Goal: Task Accomplishment & Management: Manage account settings

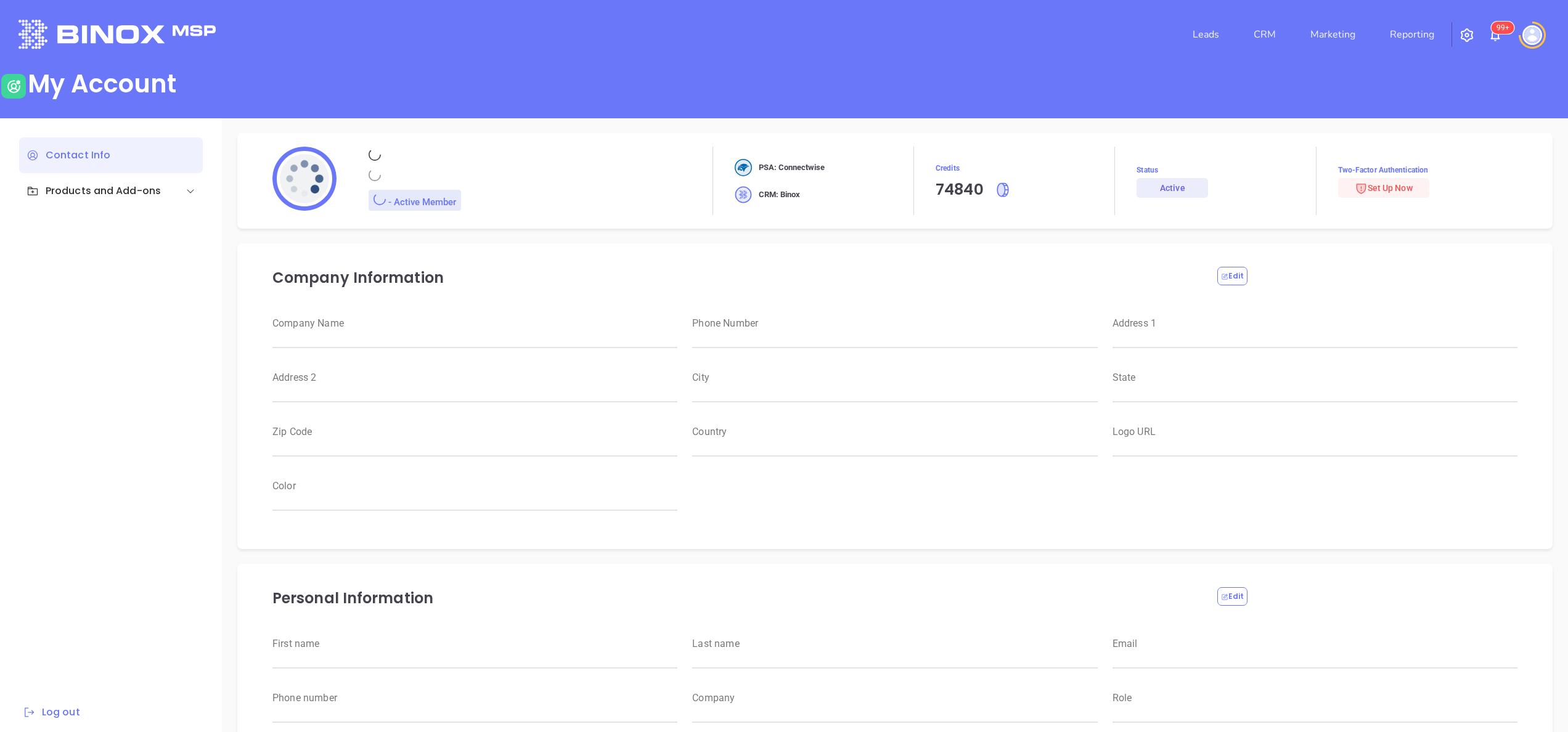
type input "Motiva Networks"
type input "(646) 374-1820"
type input "1100 Franklin Avenue"
type input "Garden City"
type input "New York"
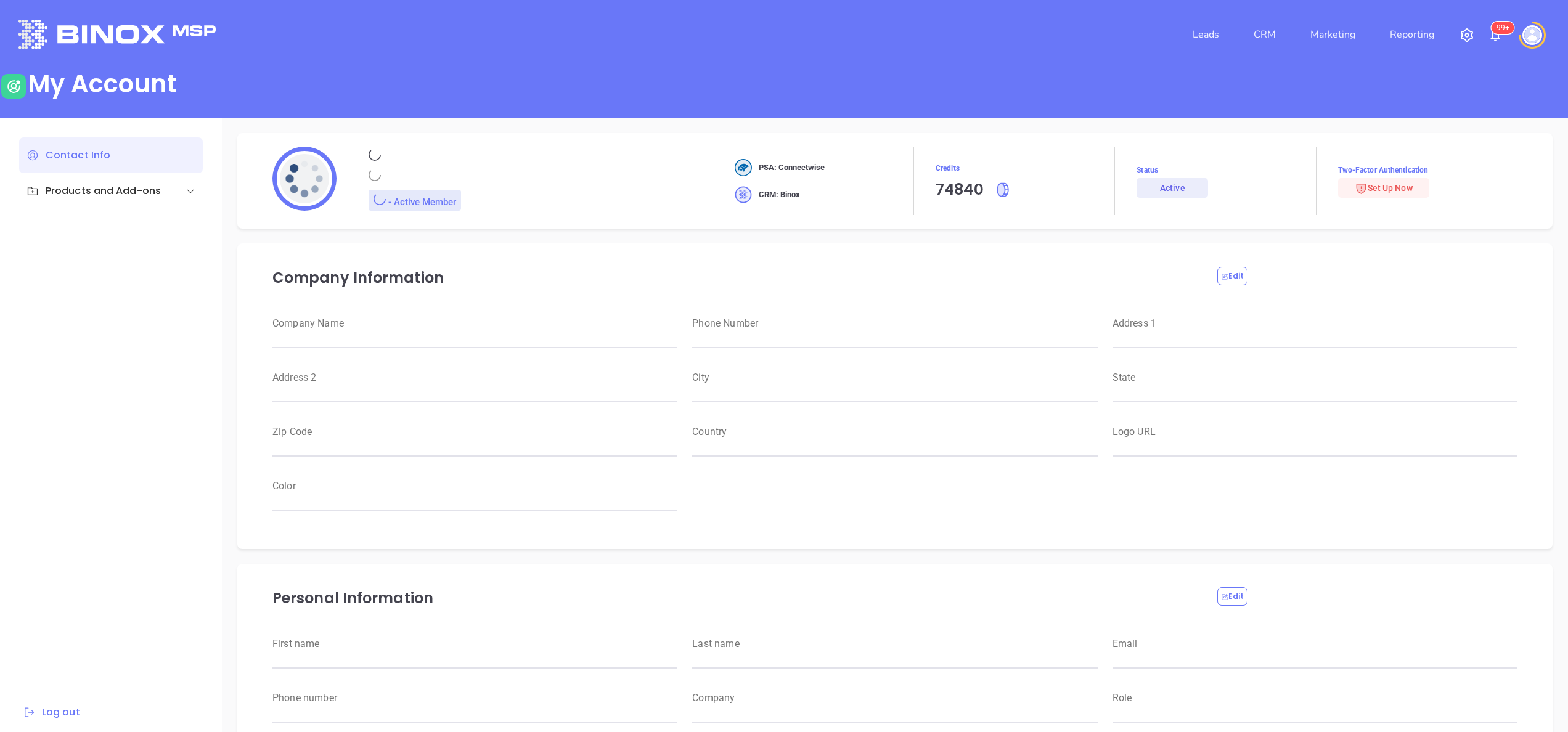
type input "11530"
type input "USA"
type input "https://motiva.net/wp-content/uploads/2024/02/Motiva-Networks-High-DPI.png"
type input "#007aff"
type input "[PERSON_NAME]"
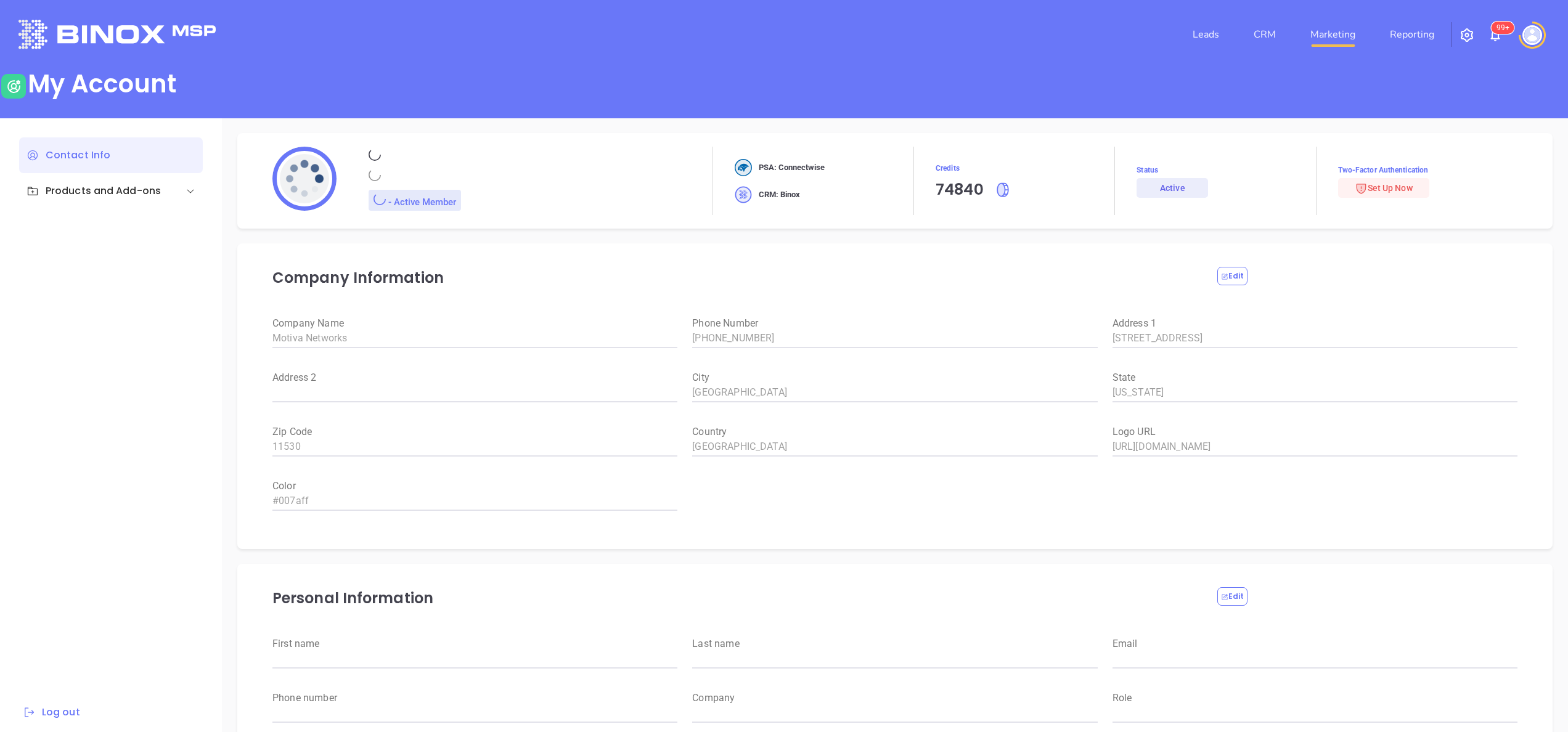
type input "[PERSON_NAME]"
type input "anabell@motiva.net"
type input "6465510554"
type input "Motiva Networks"
type input "Marketing"
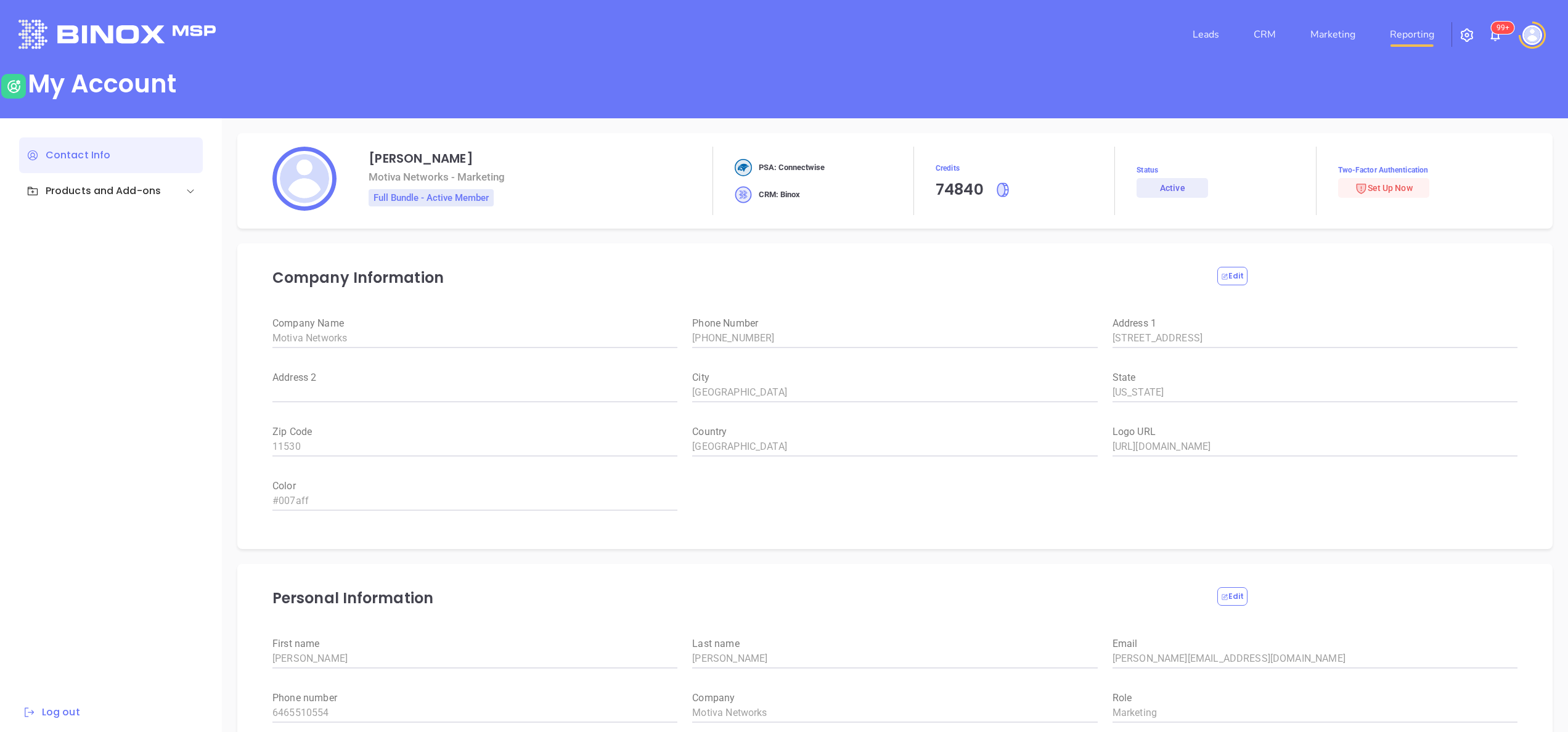
click at [1409, 31] on link "Reporting" at bounding box center [1411, 34] width 54 height 24
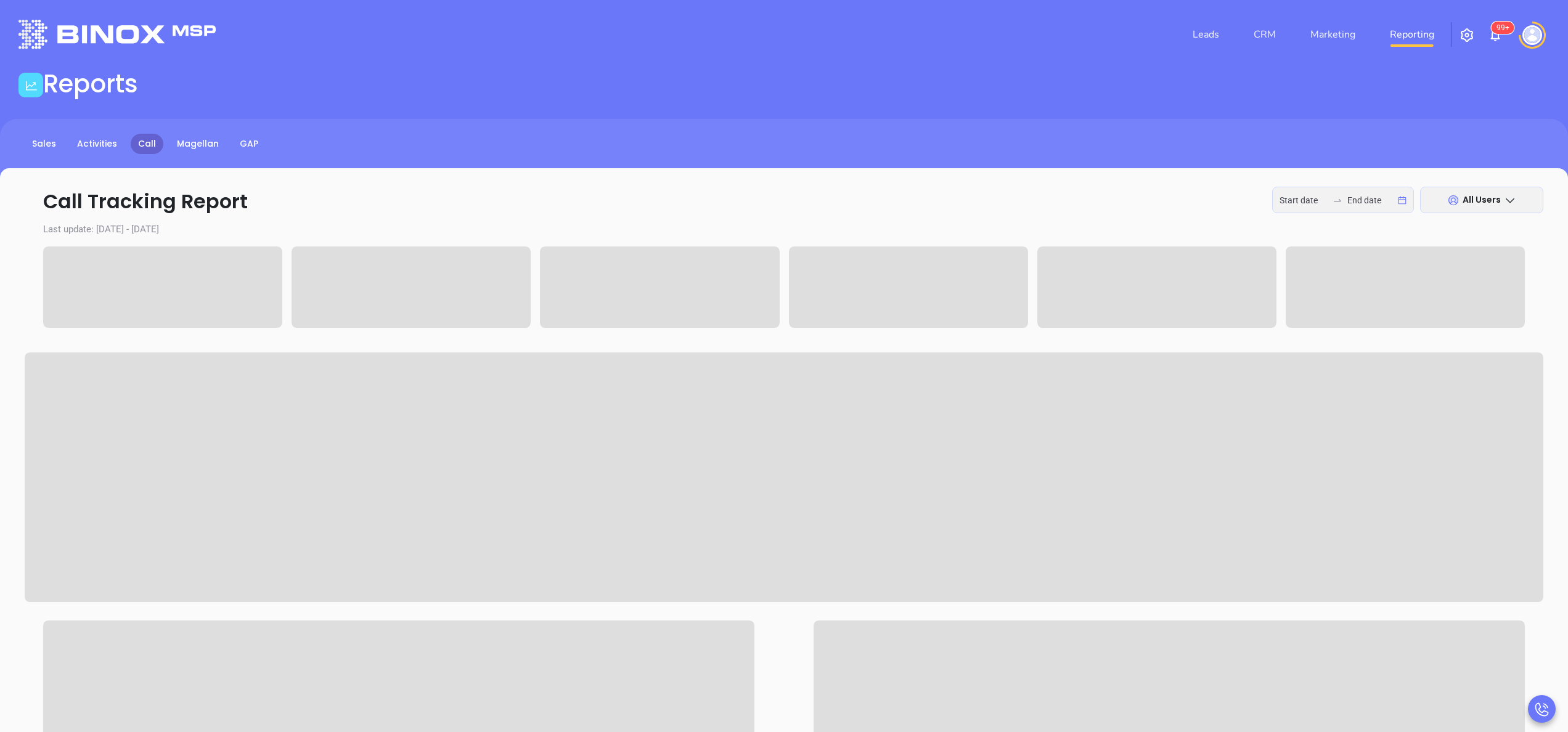
type input "2025-09-29"
type input "2025-10-03"
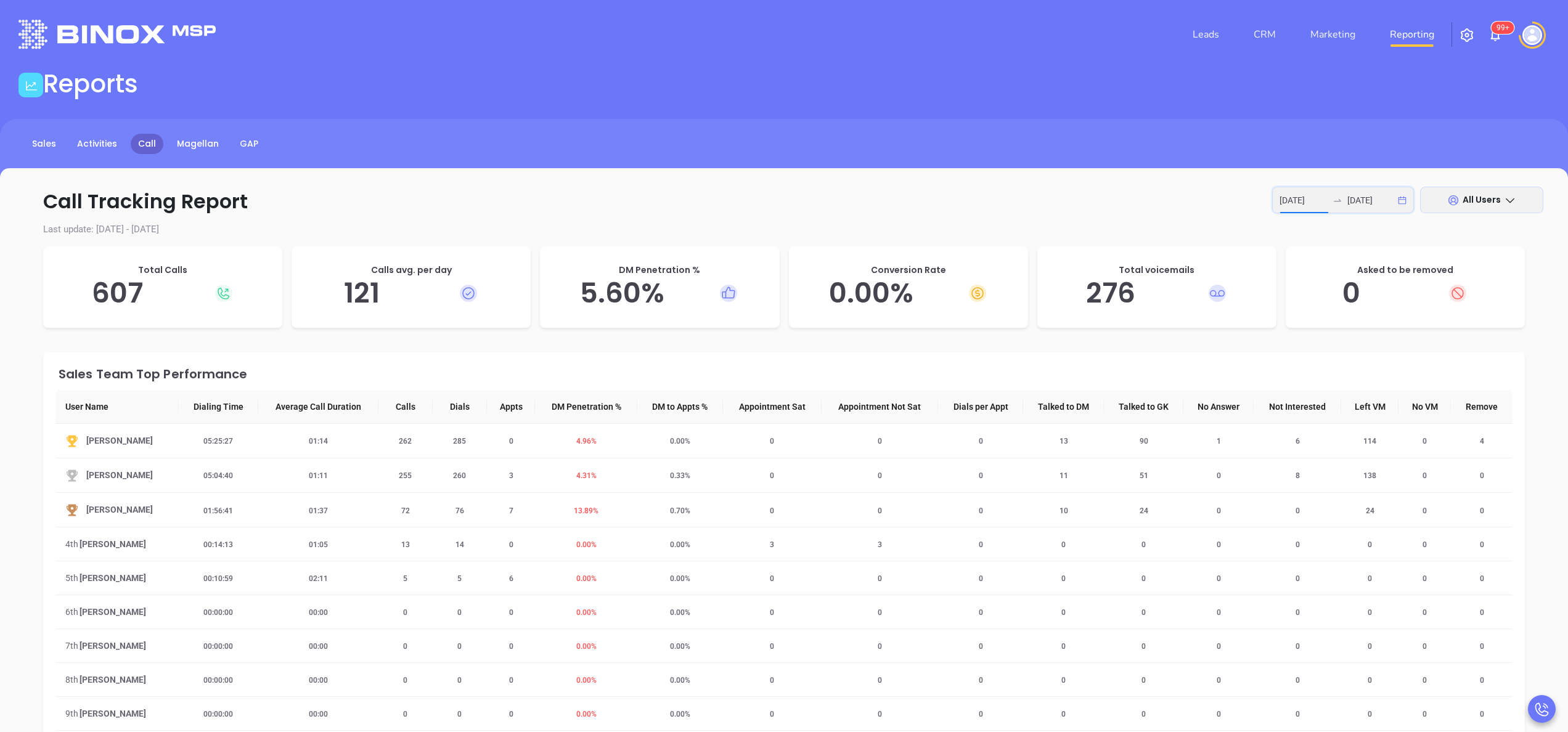
click at [1290, 193] on input "2025-09-29" at bounding box center [1303, 200] width 48 height 14
type input "2025-10-02"
click at [1341, 288] on div "2" at bounding box center [1347, 286] width 15 height 15
type input "2025-10-02"
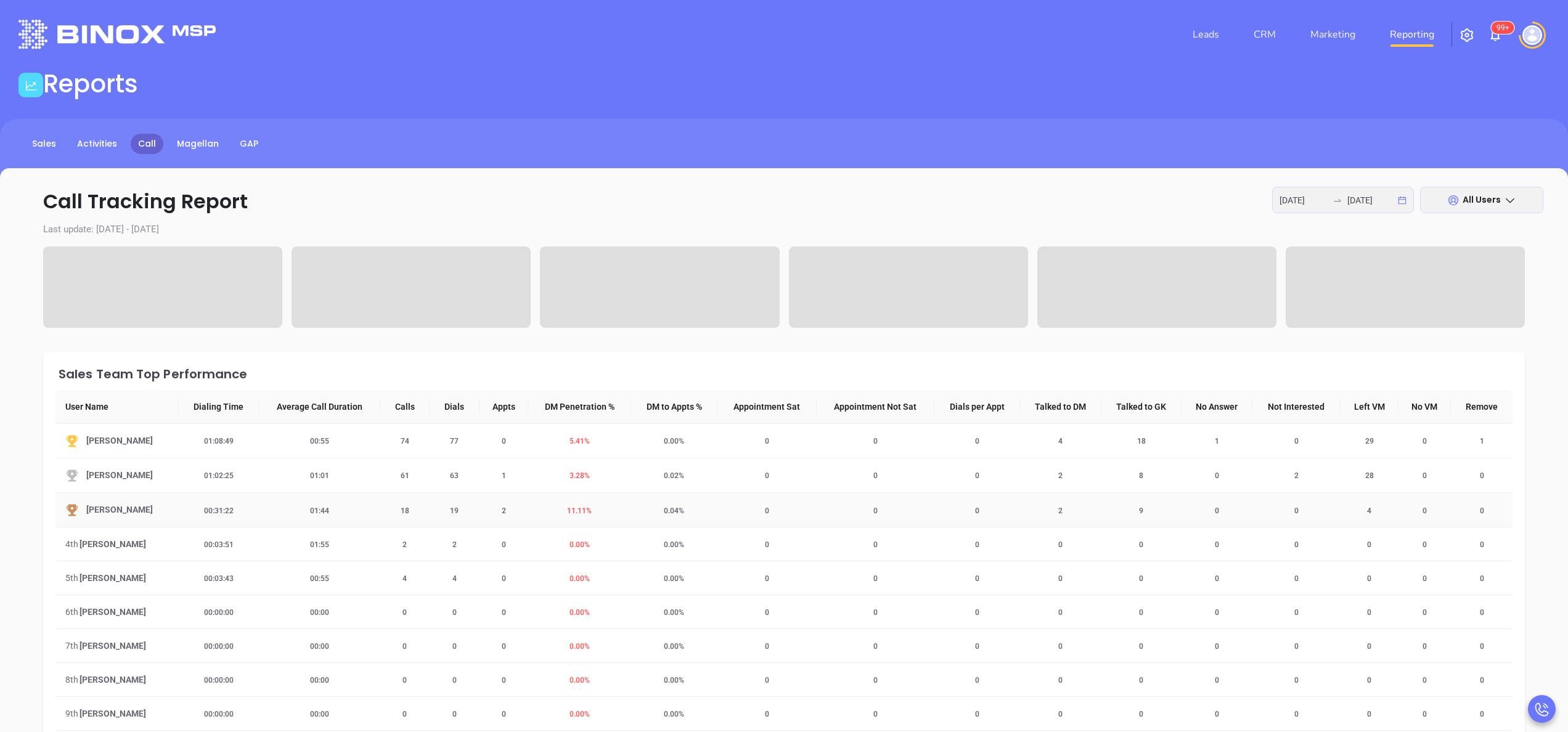
click at [572, 510] on span "11.11 %" at bounding box center [579, 510] width 40 height 9
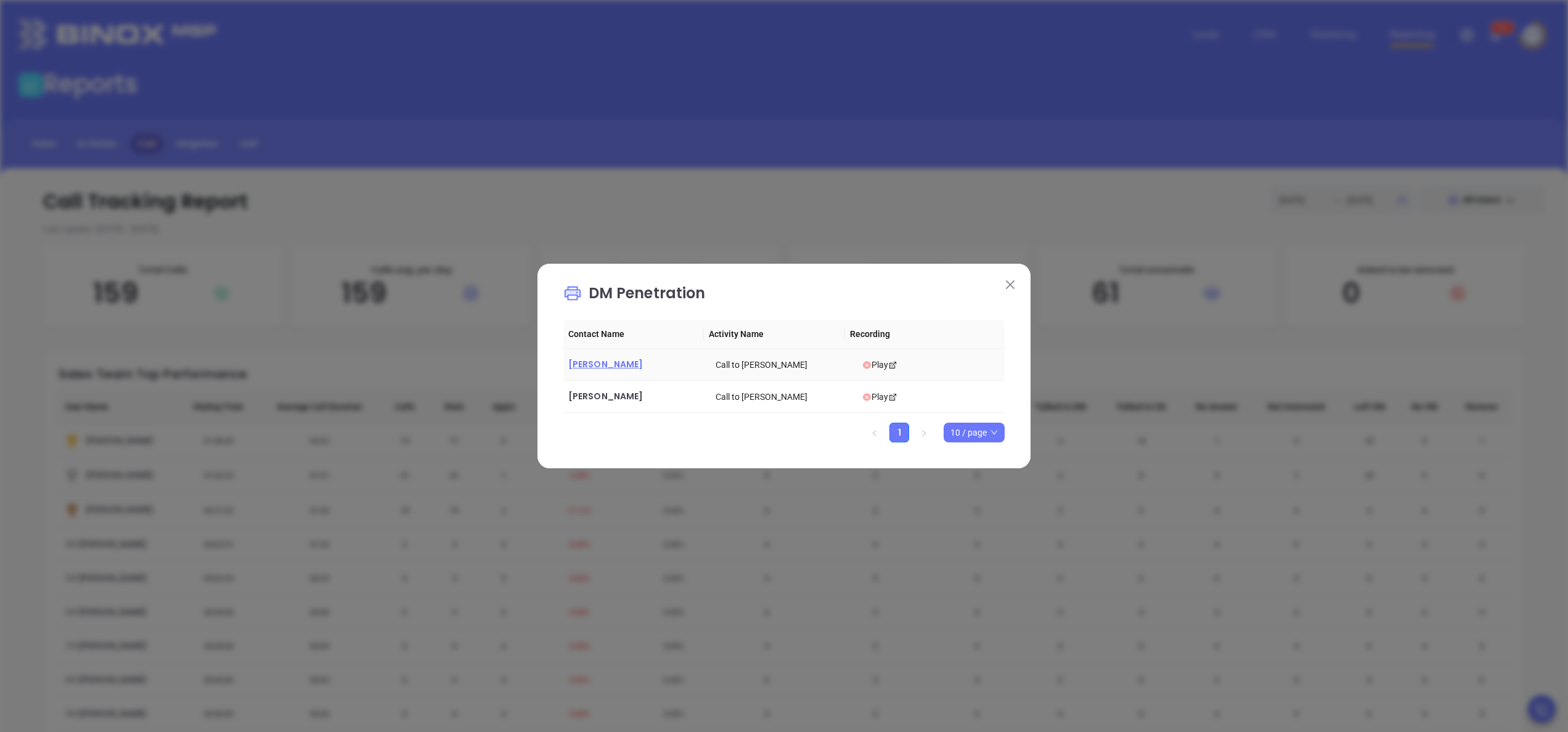
click at [637, 366] on span "Wendy Prendergast" at bounding box center [606, 364] width 75 height 12
click at [593, 398] on span "Lisa Souza" at bounding box center [606, 395] width 75 height 12
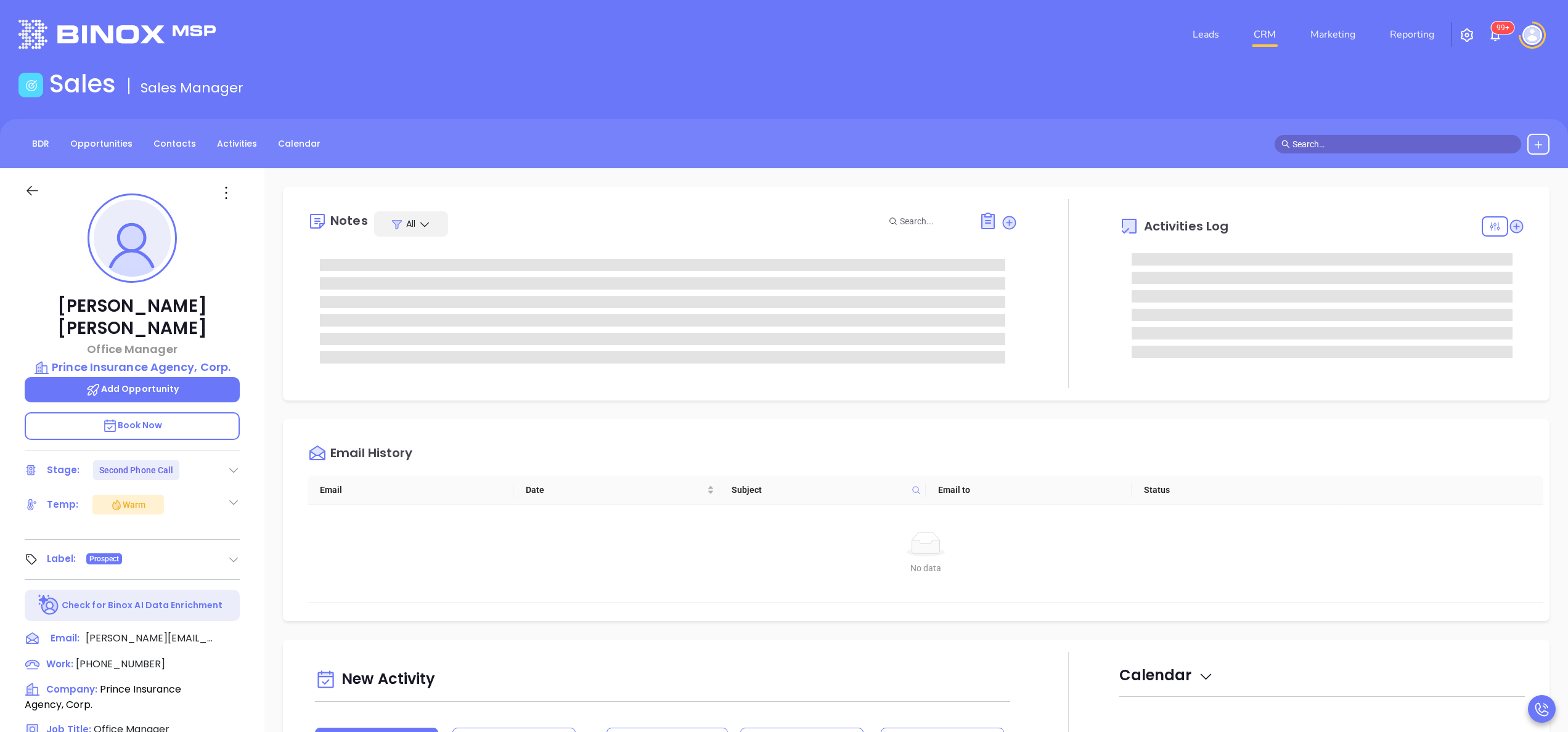
scroll to position [252, 0]
type input "[PERSON_NAME]"
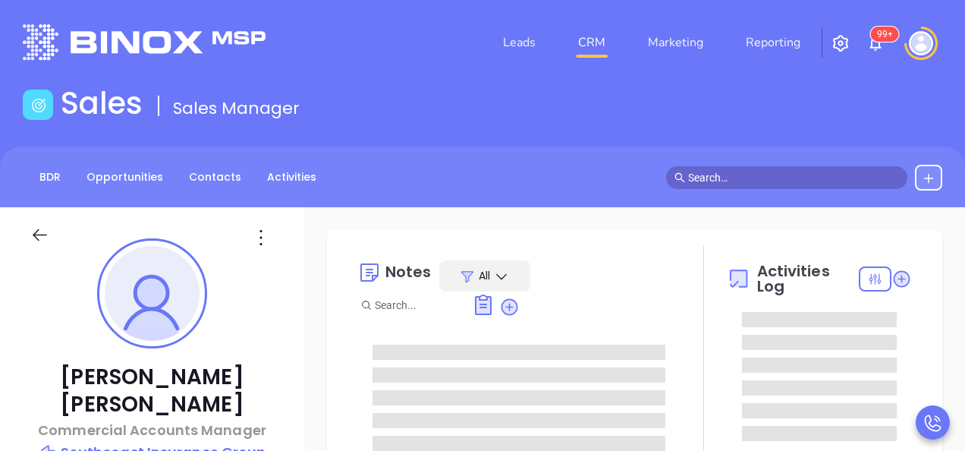
type input "[PERSON_NAME]"
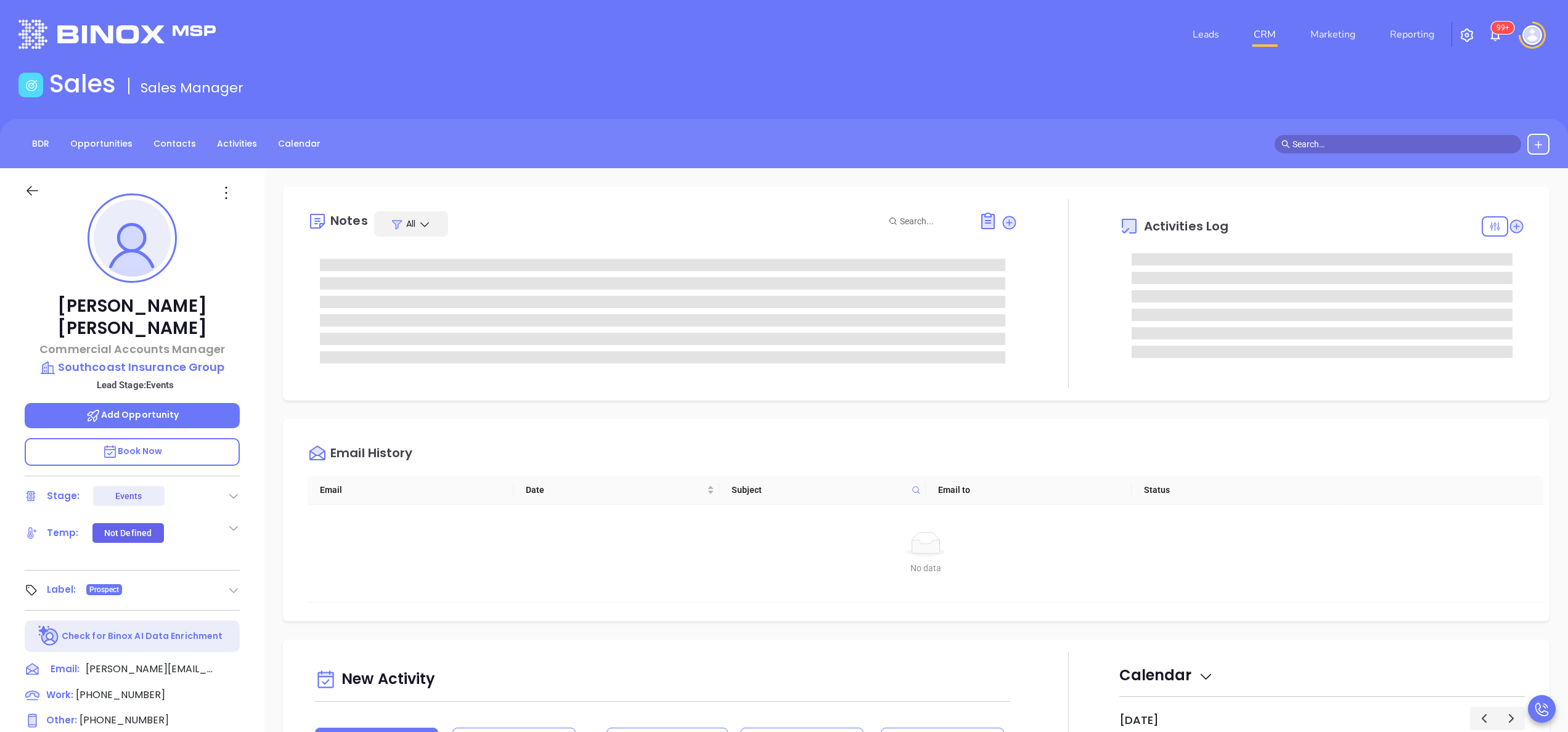
scroll to position [252, 0]
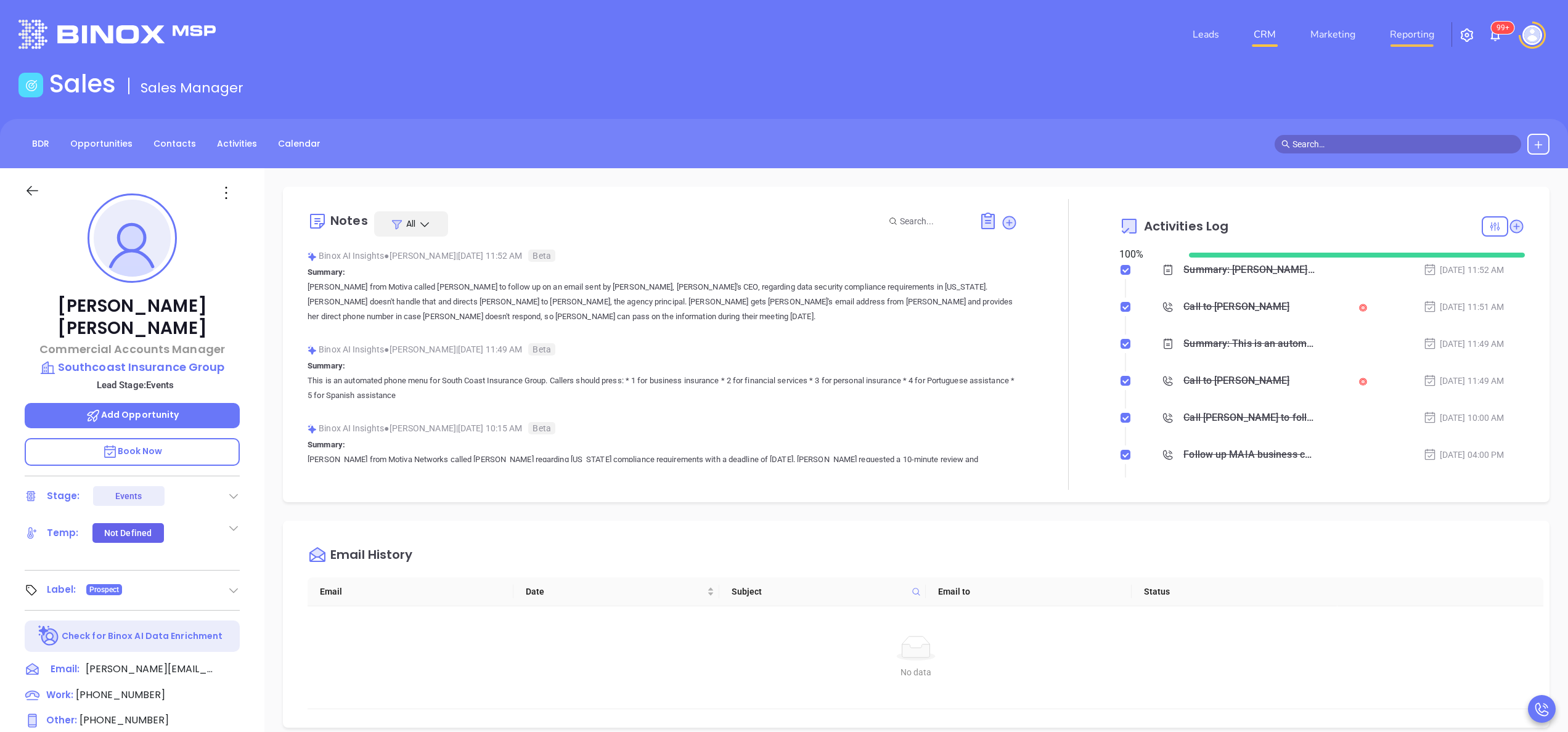
click at [784, 27] on link "Reporting" at bounding box center [1411, 34] width 54 height 24
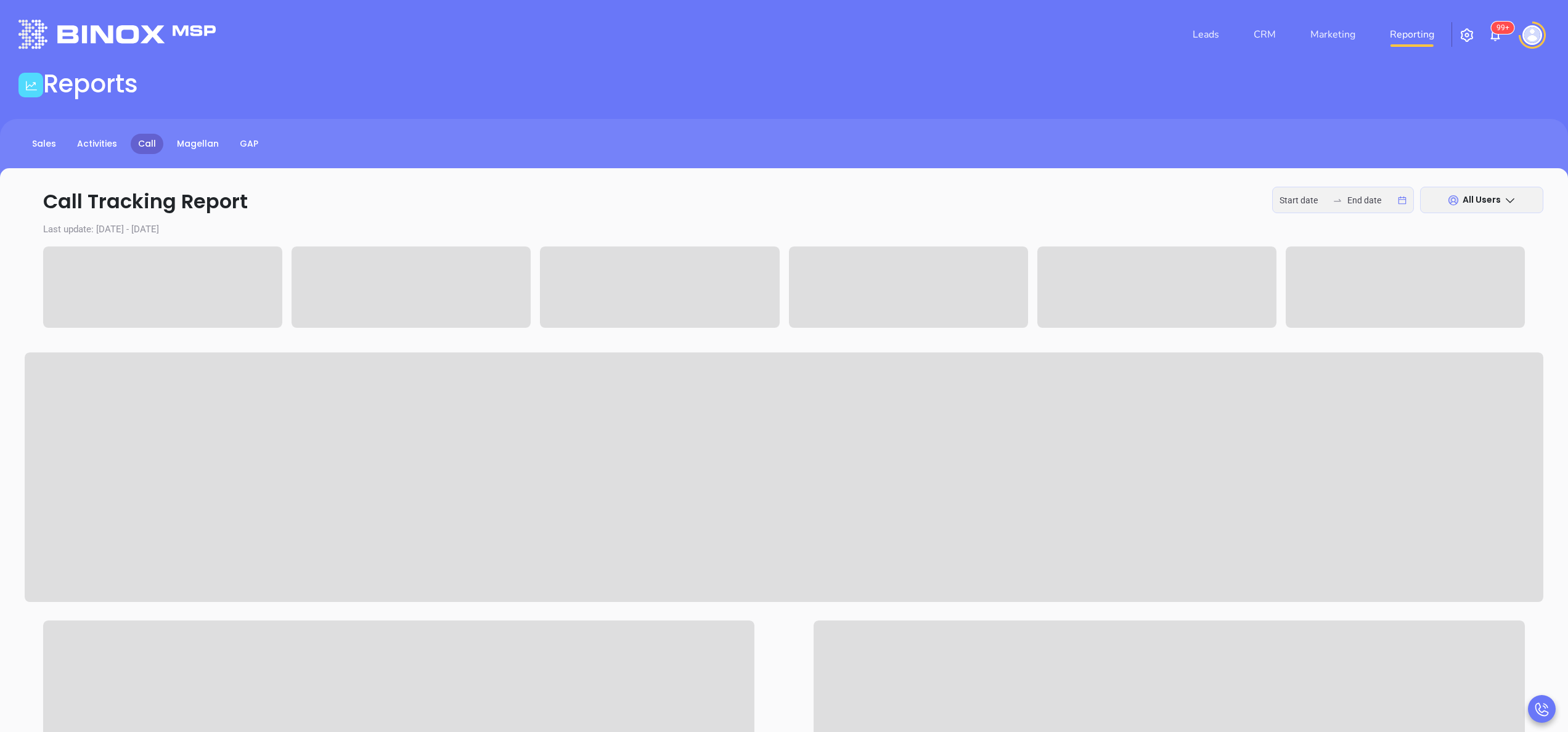
type input "2025-09-29"
type input "2025-10-03"
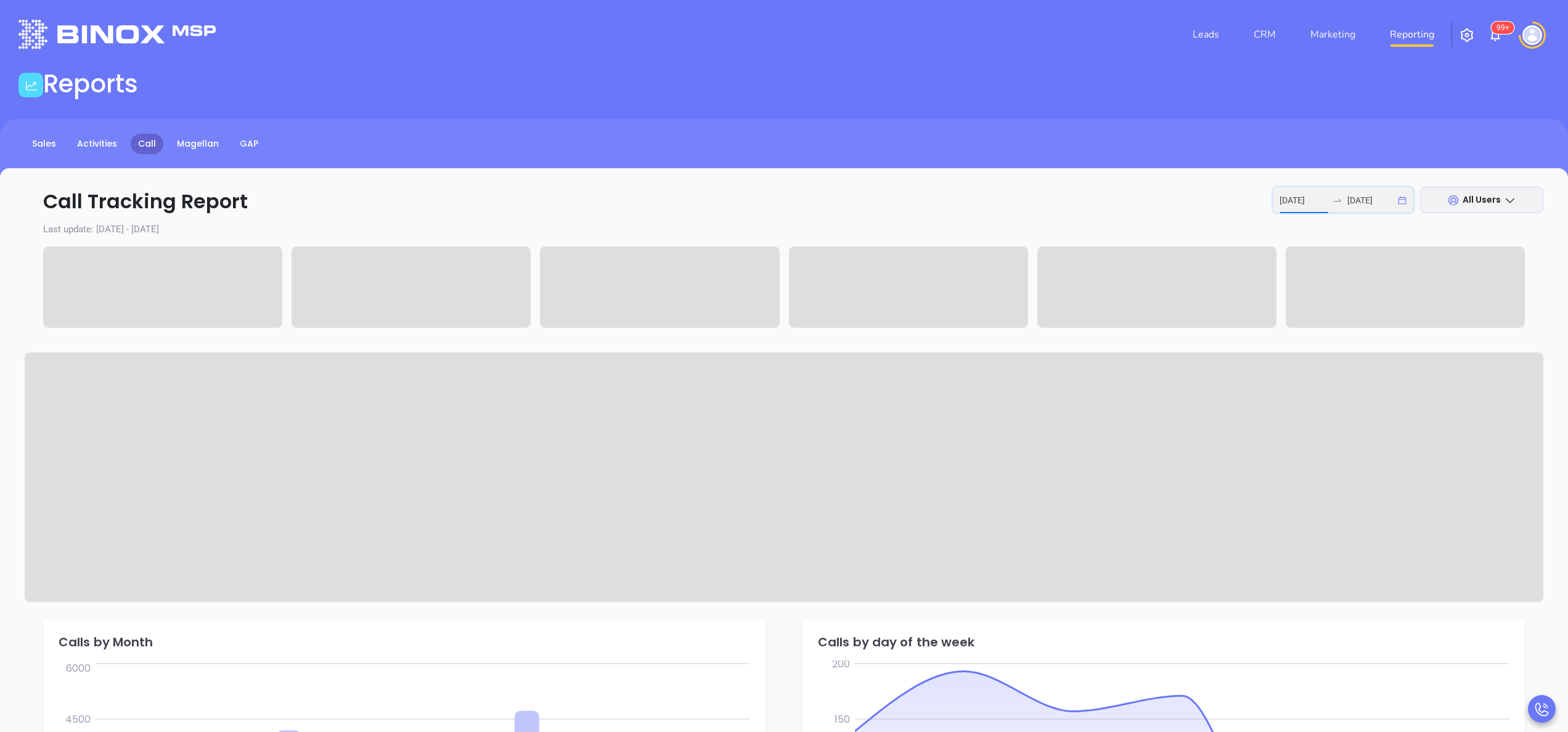
click at [784, 196] on input "2025-09-29" at bounding box center [1303, 200] width 48 height 14
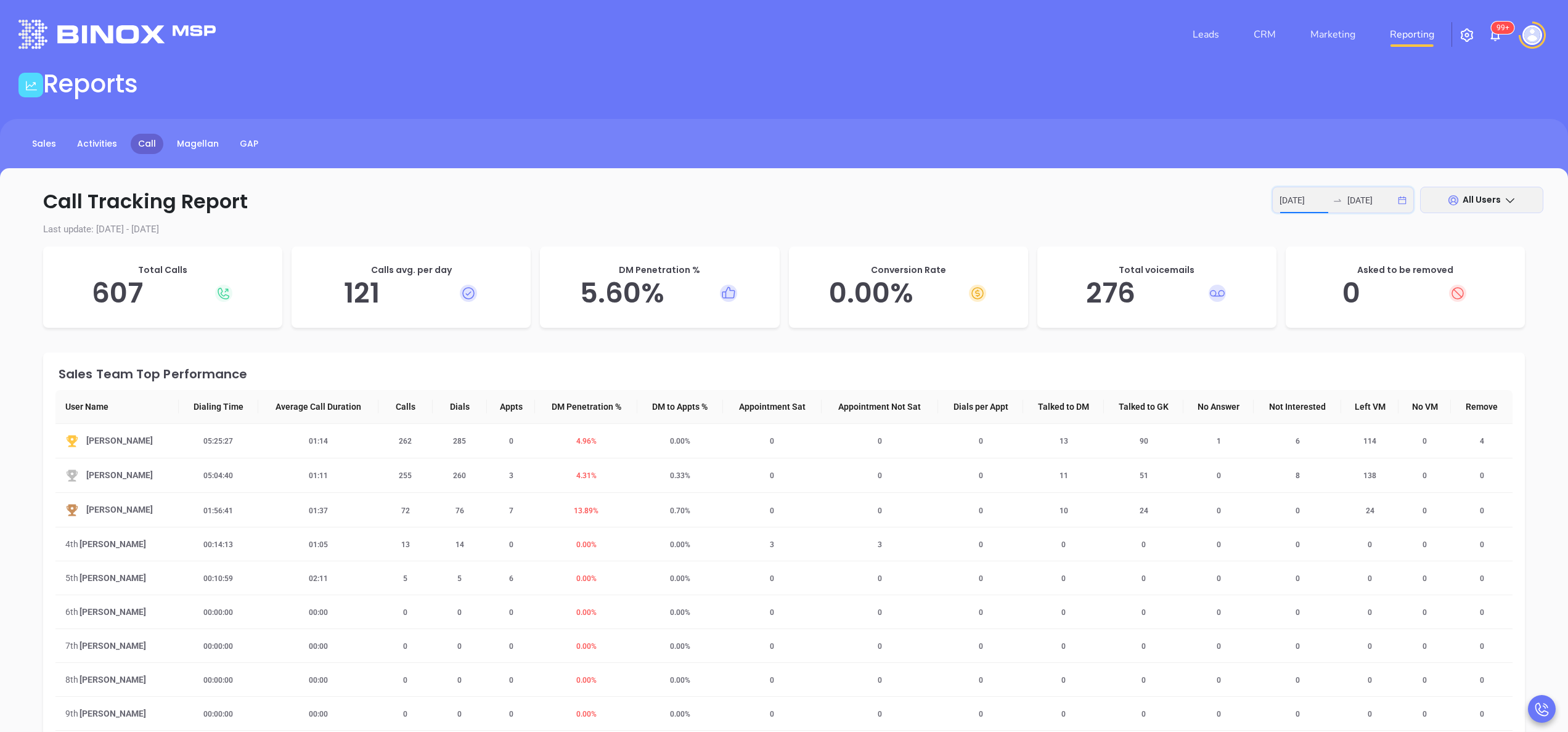
click at [784, 200] on input "2025-09-29" at bounding box center [1303, 200] width 48 height 14
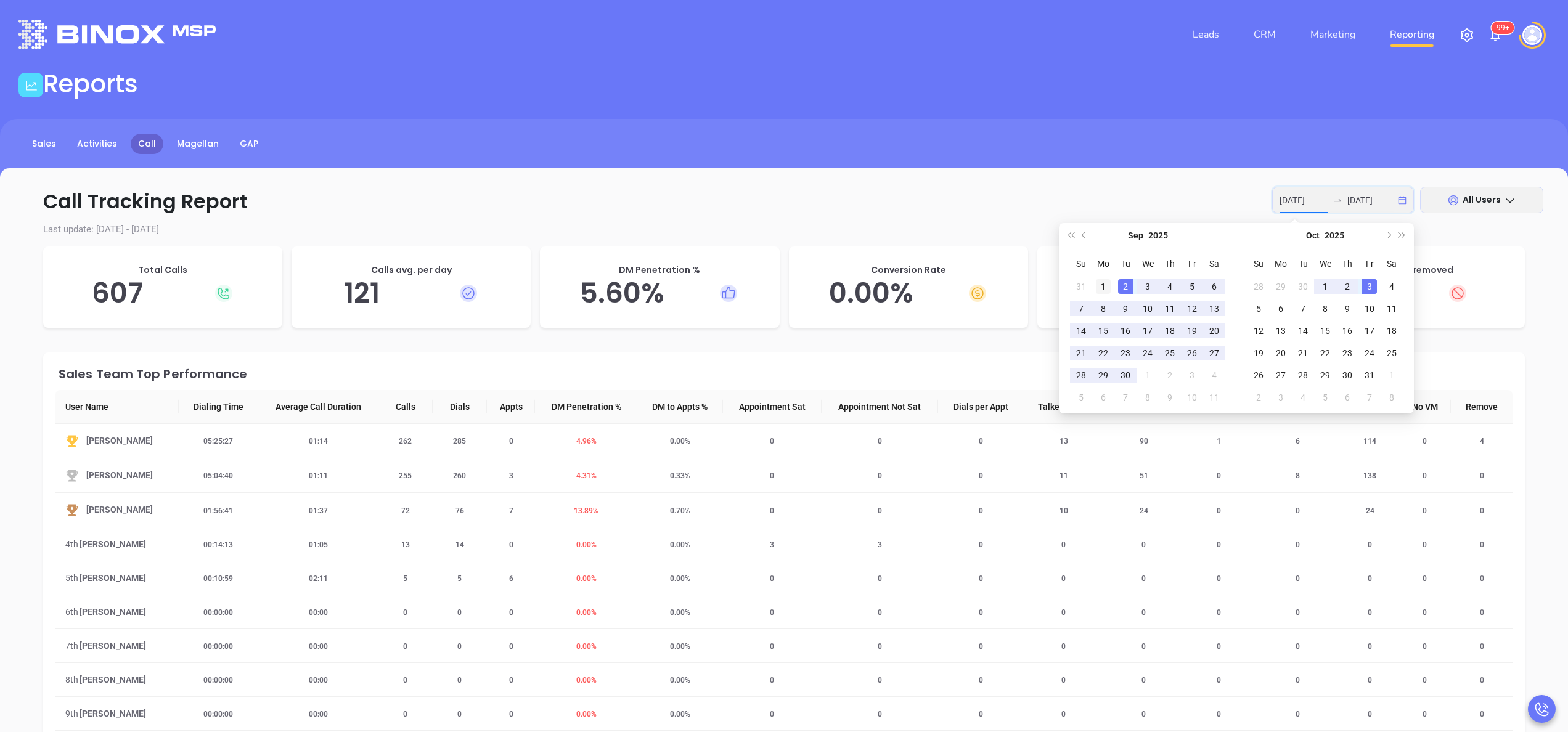
type input "2025-09-01"
click at [784, 286] on div "1" at bounding box center [1103, 286] width 15 height 15
type input "2025-09-30"
click at [784, 365] on div "30" at bounding box center [1125, 375] width 15 height 15
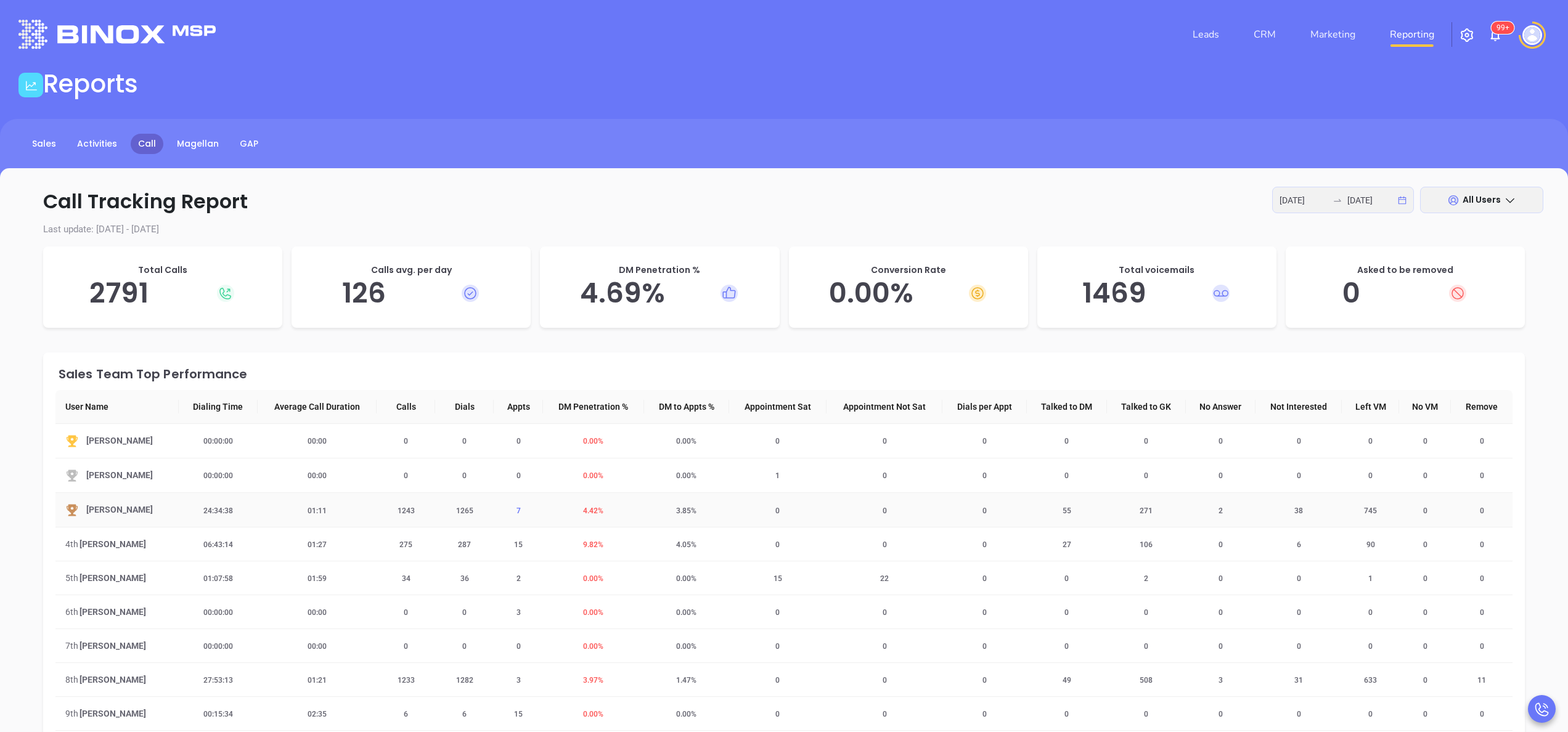
click at [512, 365] on span "7" at bounding box center [519, 510] width 19 height 9
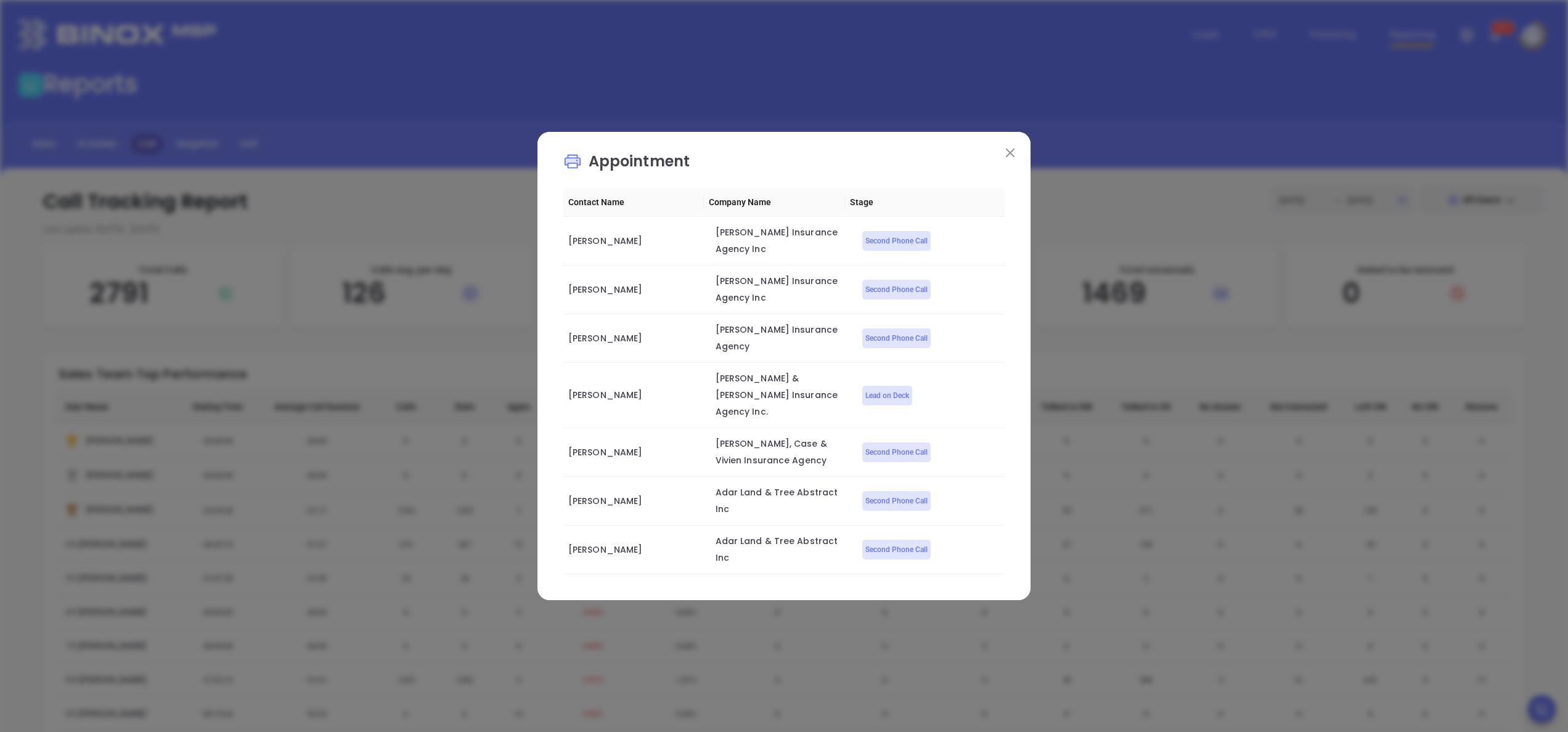
click at [784, 157] on img at bounding box center [1010, 153] width 9 height 9
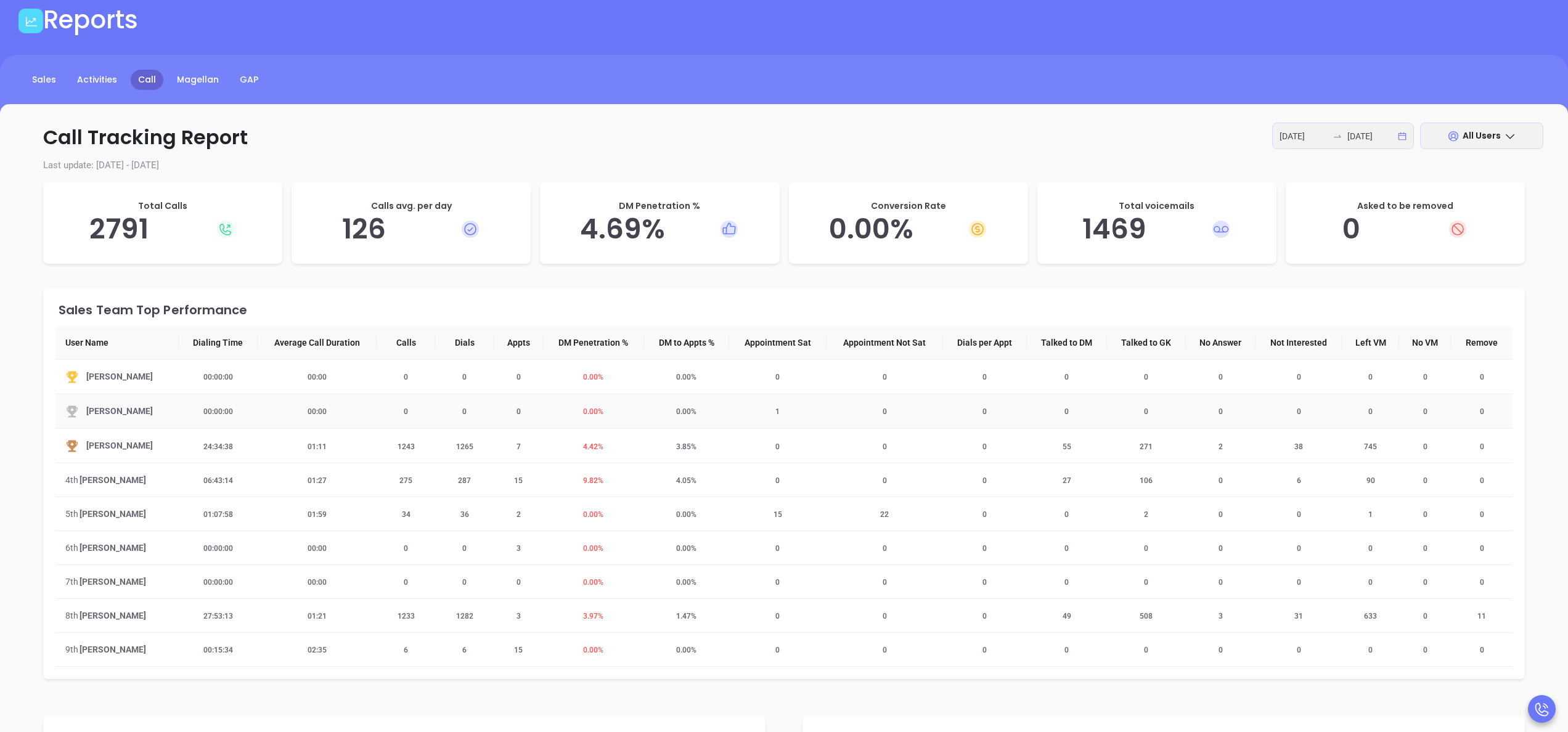
scroll to position [98, 0]
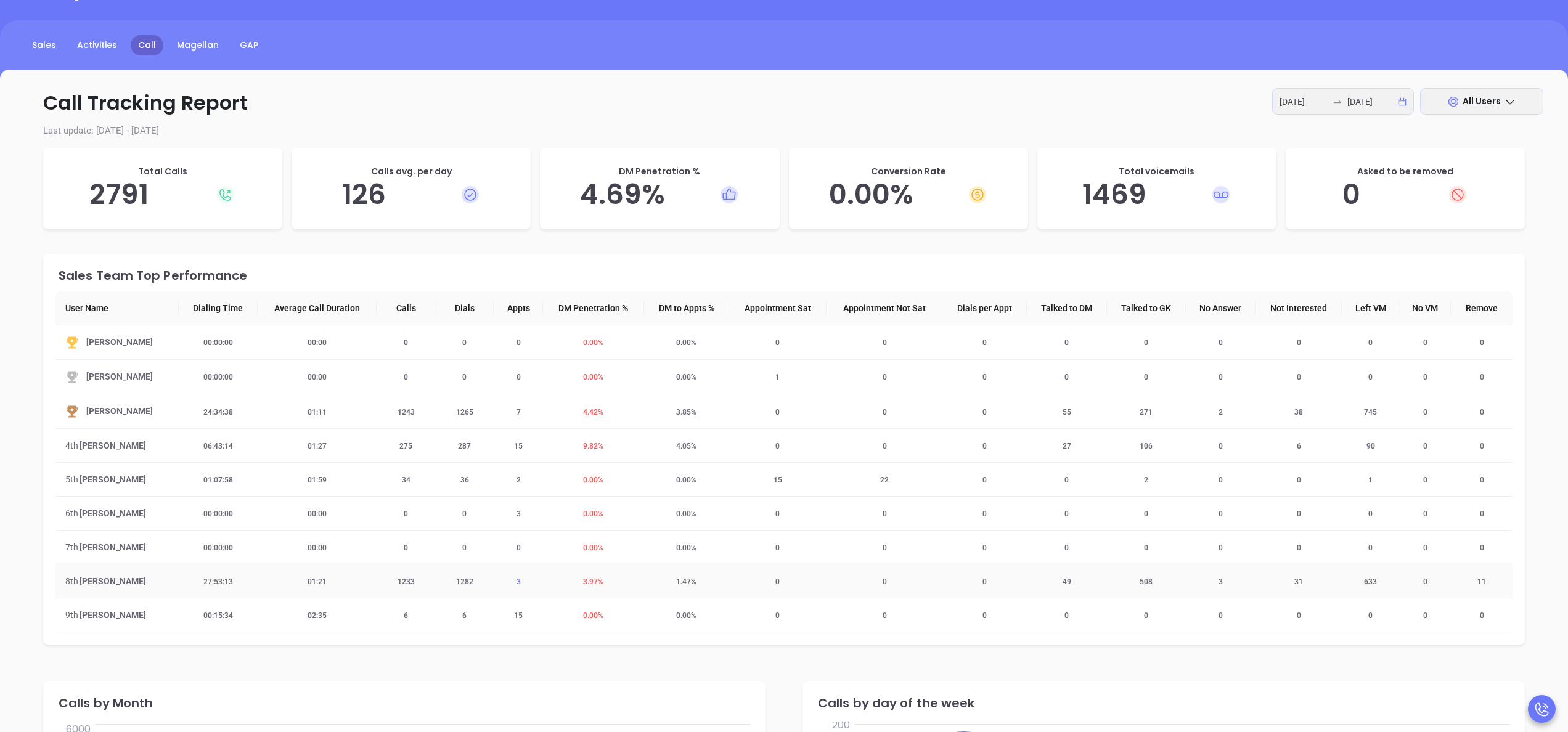
click at [510, 365] on span "3" at bounding box center [519, 581] width 19 height 9
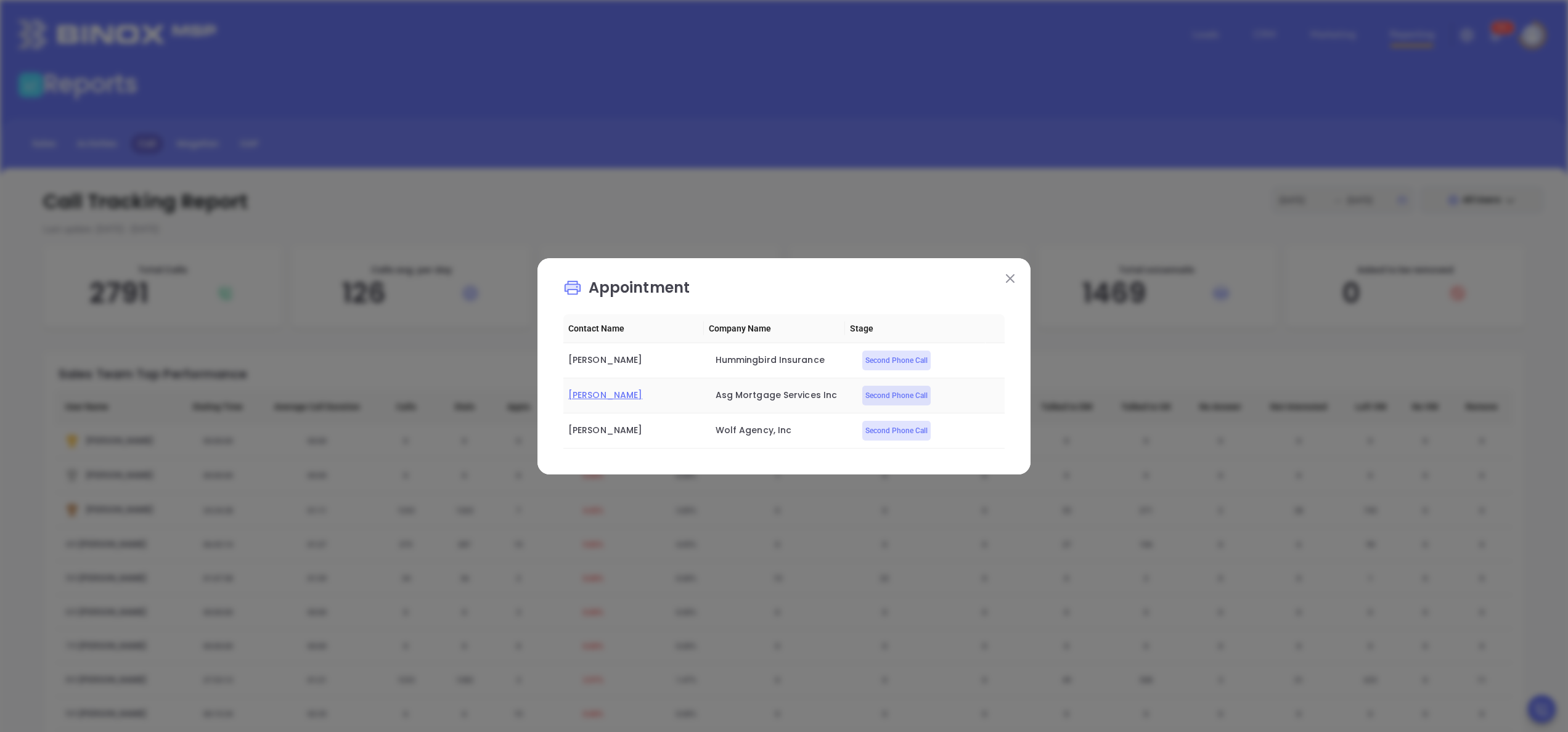
click at [614, 365] on span "Marion Lee" at bounding box center [605, 394] width 74 height 12
click at [784, 272] on button at bounding box center [1010, 278] width 16 height 16
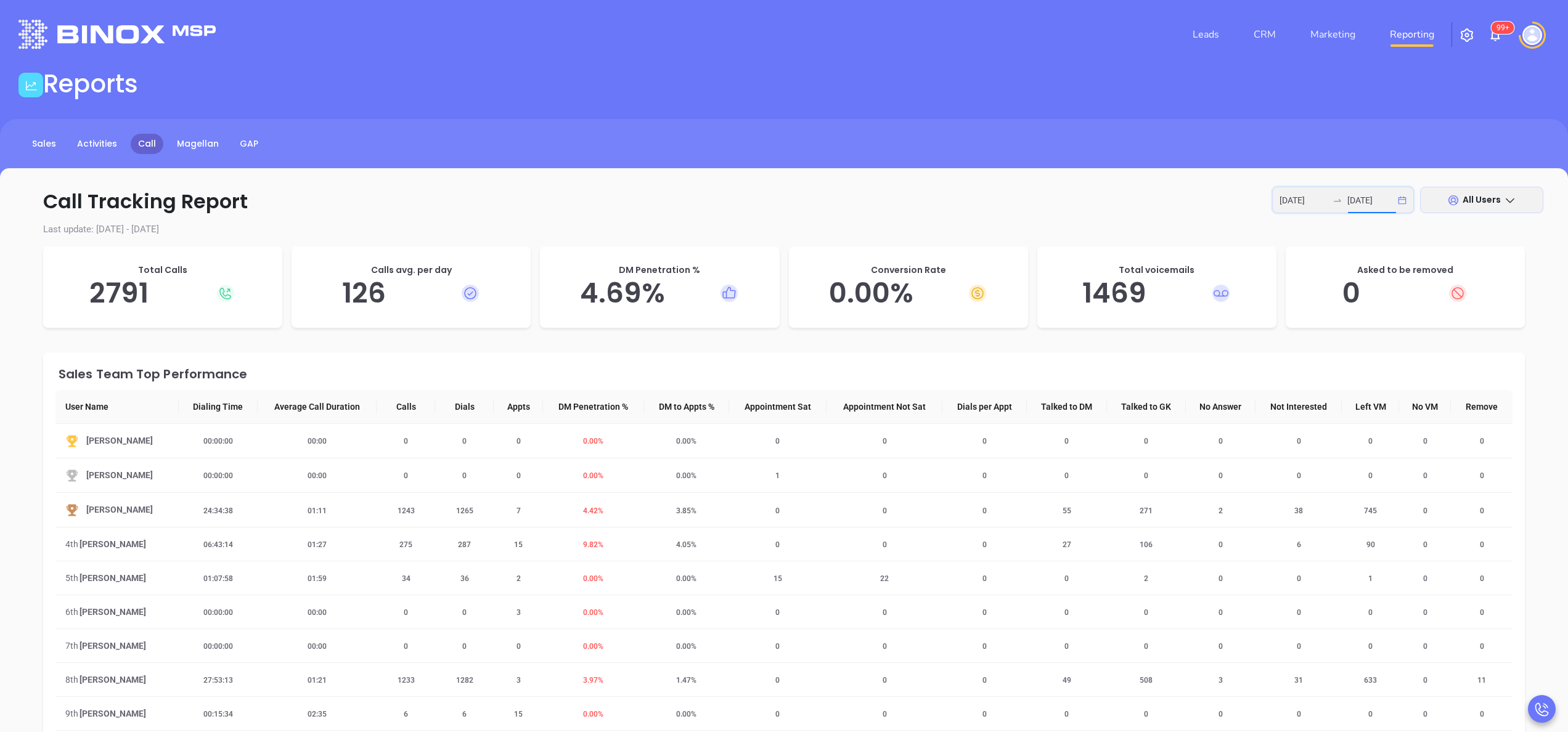
click at [784, 200] on input "2025-09-01" at bounding box center [1303, 200] width 48 height 14
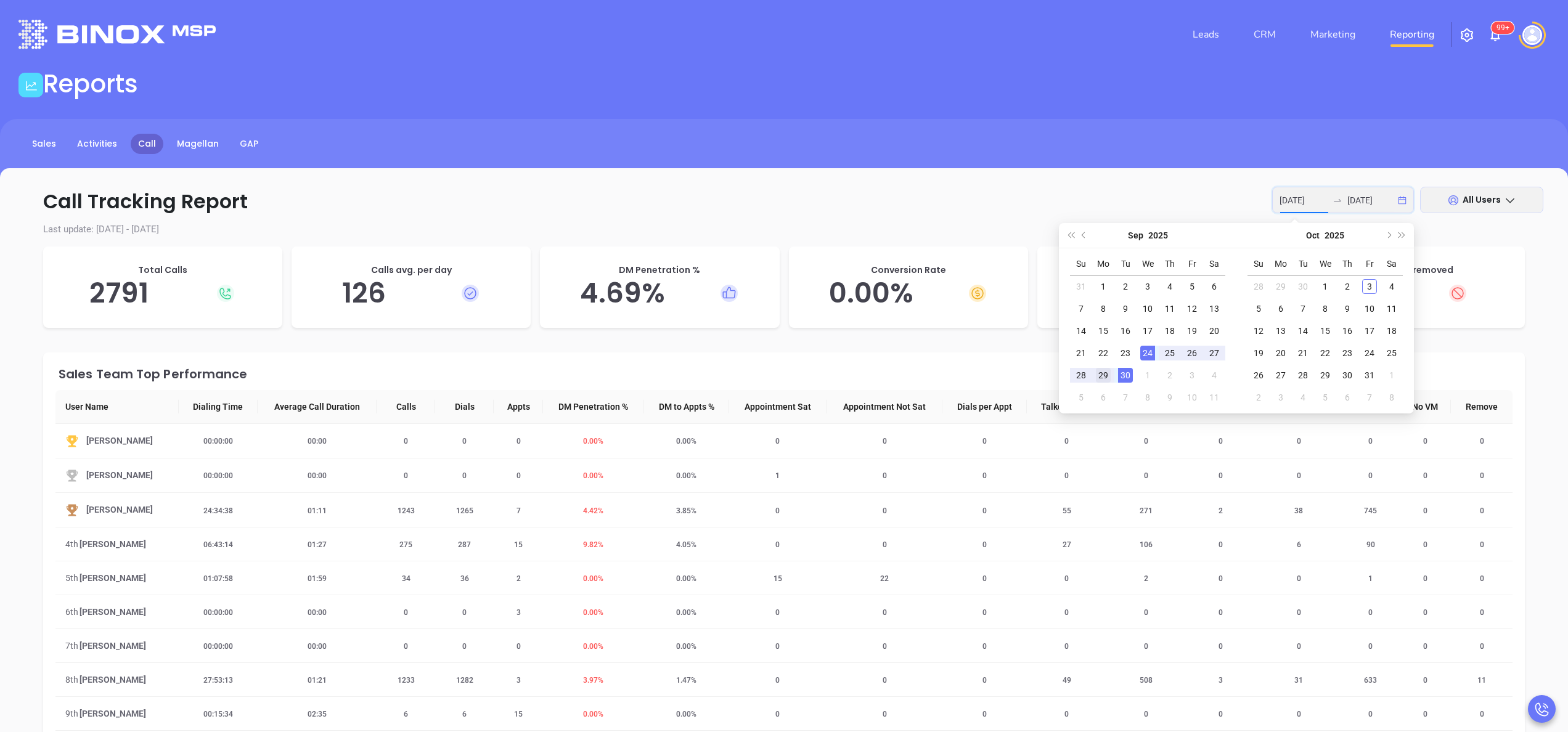
type input "2025-09-29"
click at [784, 365] on div "29" at bounding box center [1103, 375] width 15 height 15
type input "2025-10-03"
click at [784, 287] on div "3" at bounding box center [1369, 286] width 15 height 15
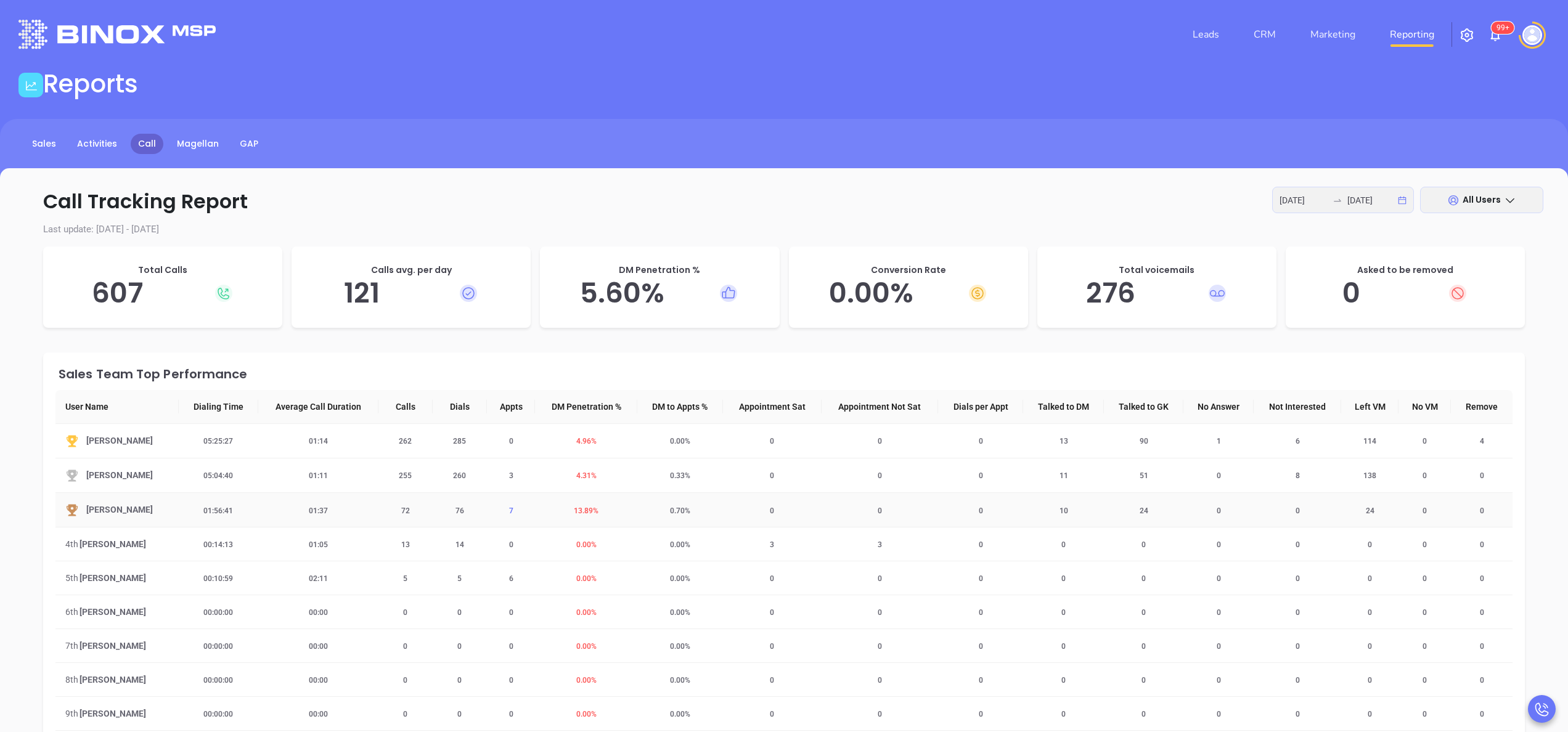
click at [511, 365] on span "7" at bounding box center [512, 510] width 19 height 9
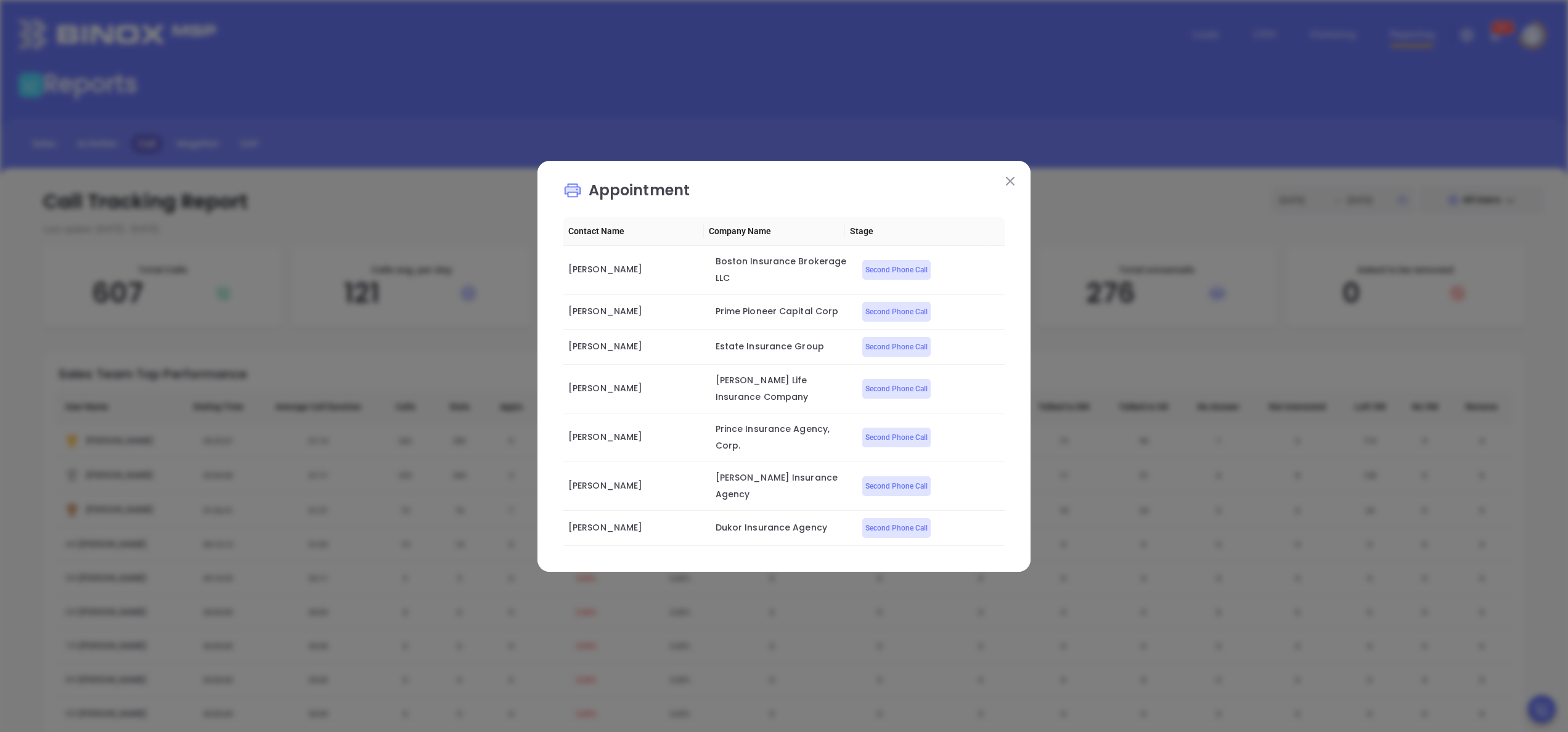
click at [784, 181] on img at bounding box center [1010, 181] width 9 height 9
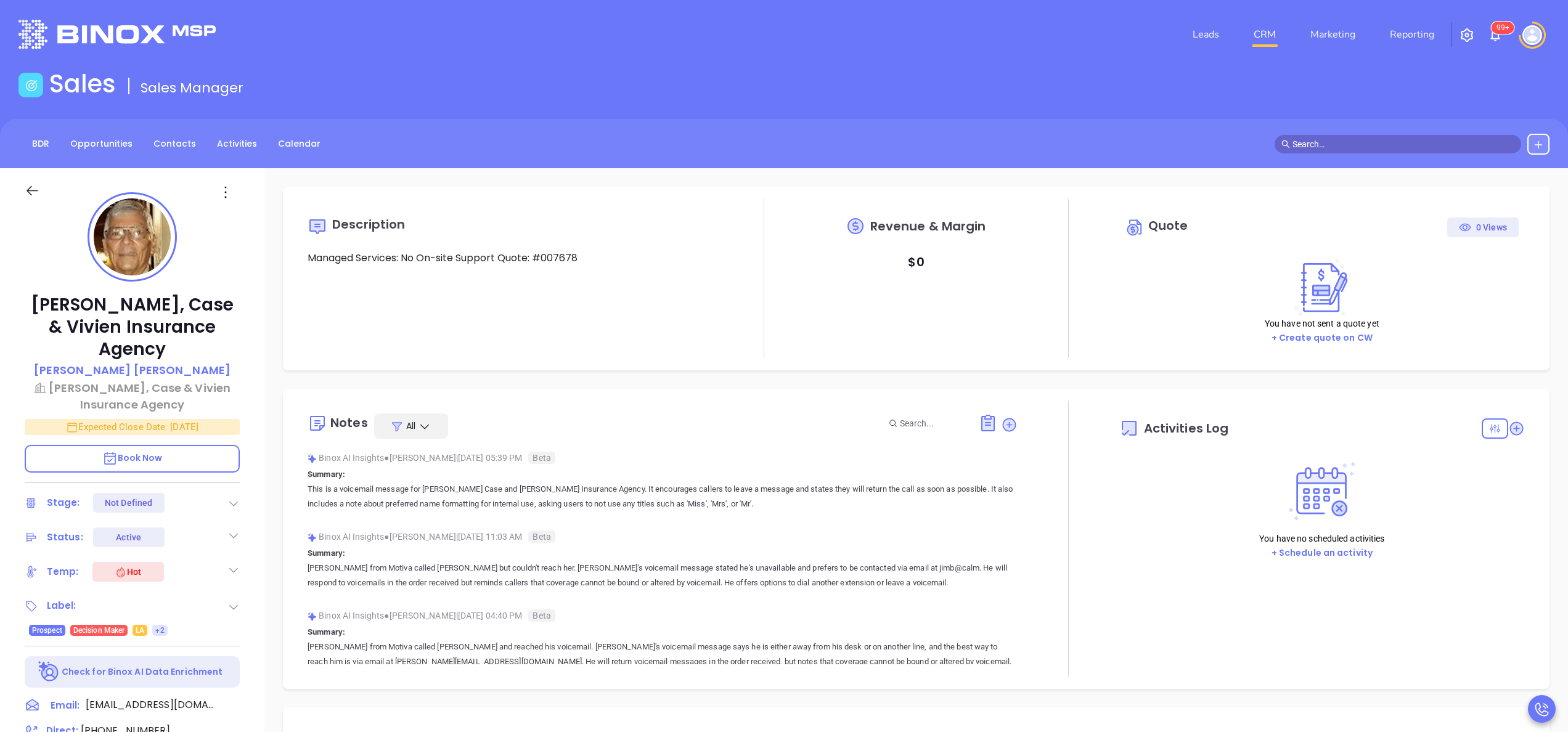
type input "10:00 am"
type input "10/04/2025"
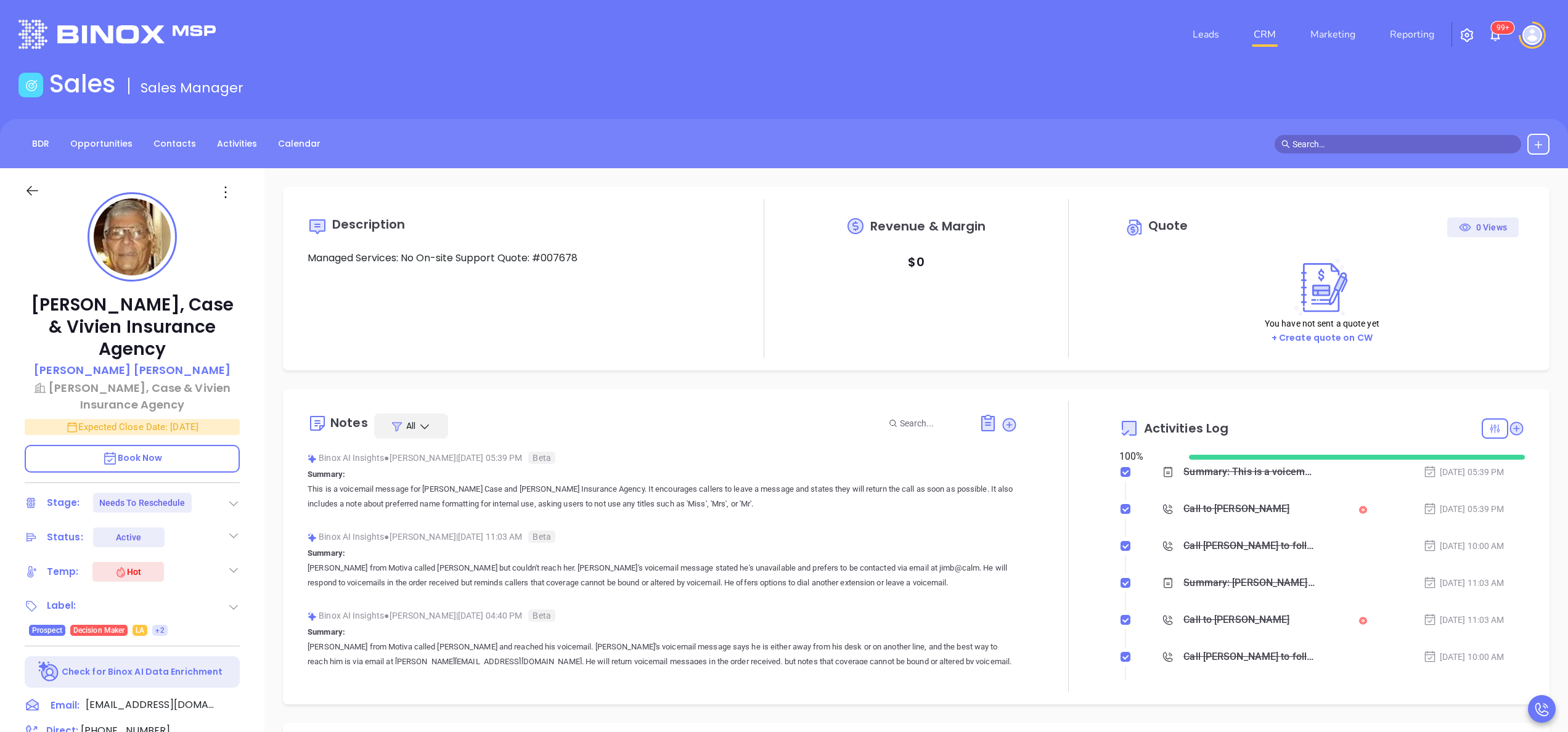
type input "[PERSON_NAME]"
click at [494, 507] on p "This is a voicemail message for Lowry Dunham Case and Vivian Insurance Agency. …" at bounding box center [663, 496] width 710 height 29
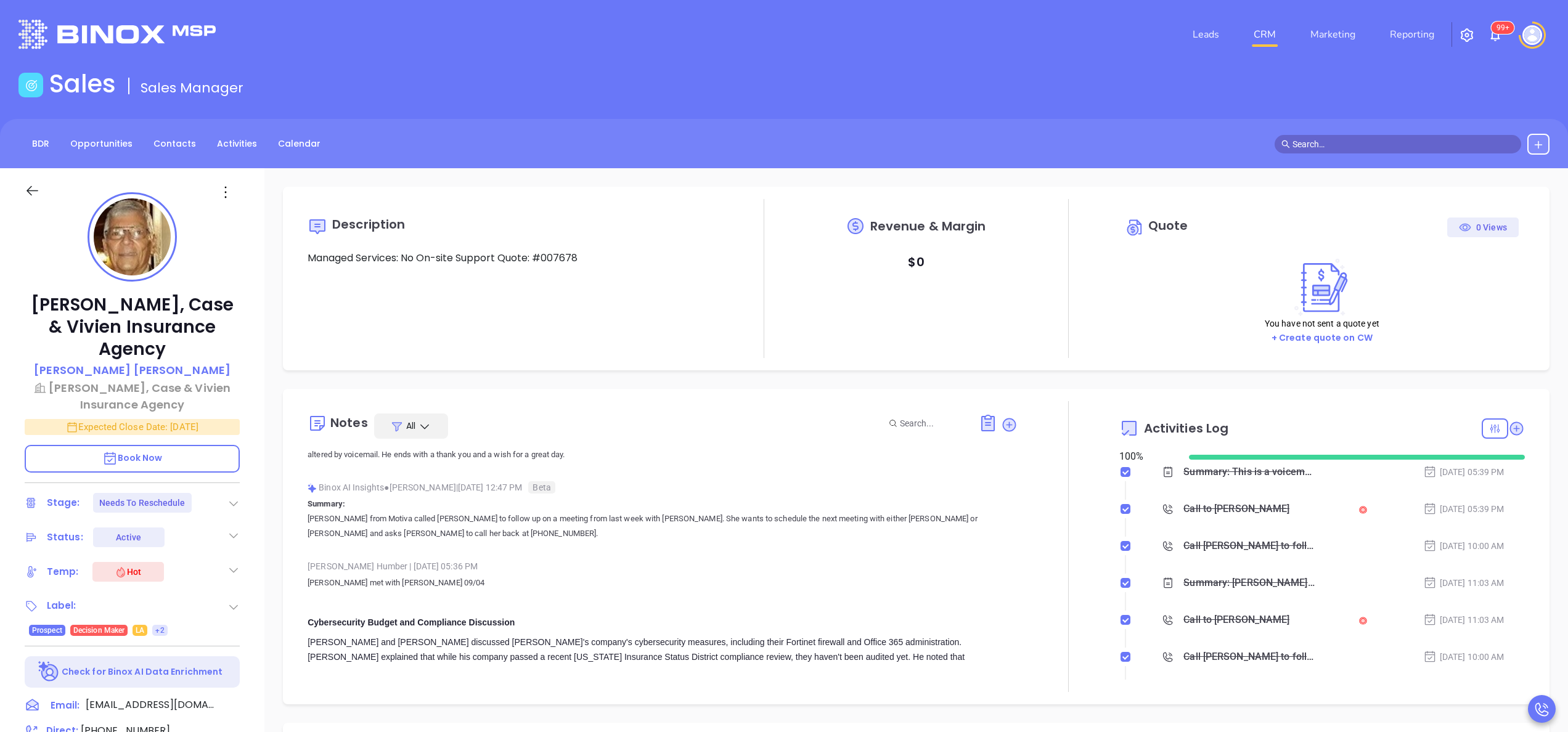
scroll to position [493, 0]
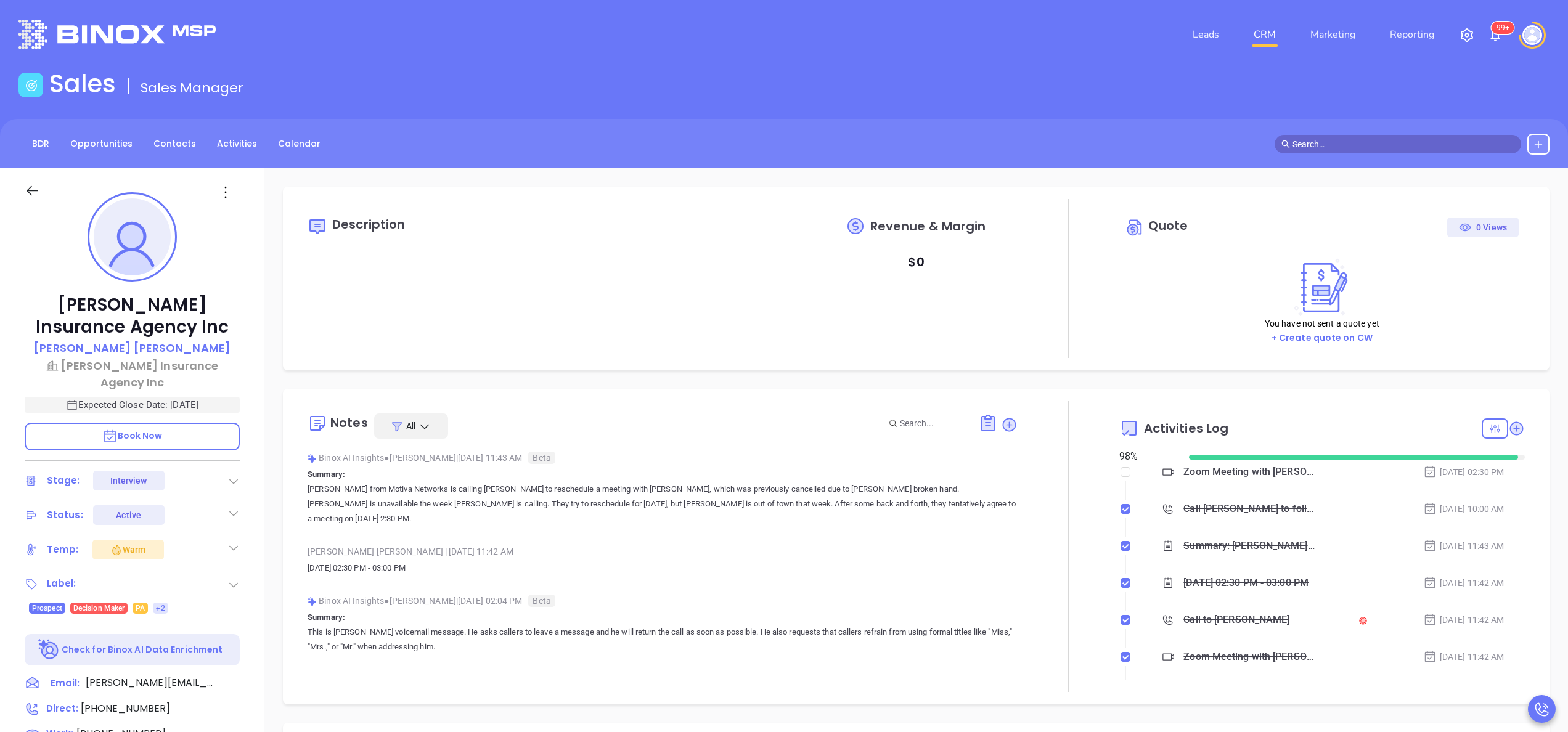
type input "[PERSON_NAME]"
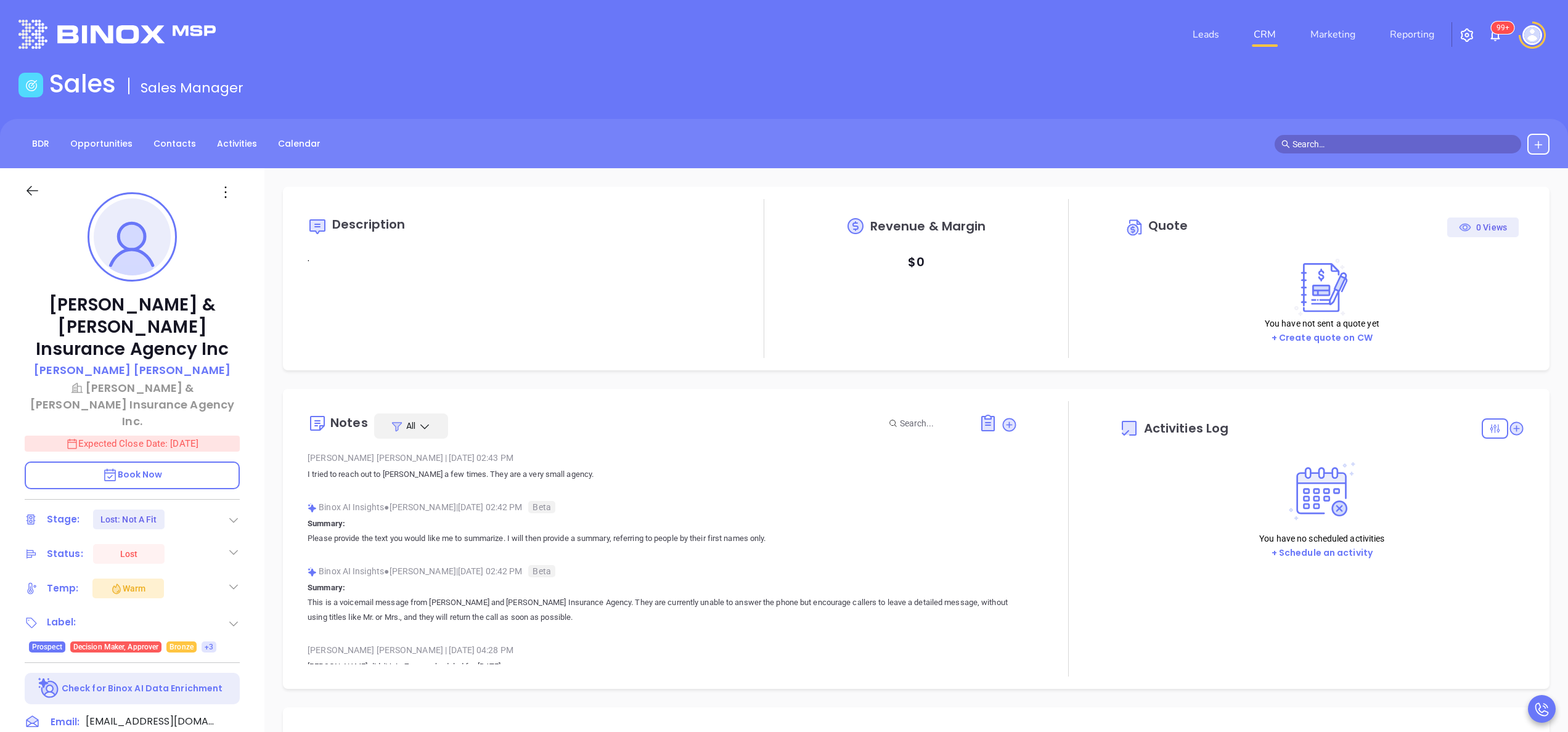
type input "[DATE]"
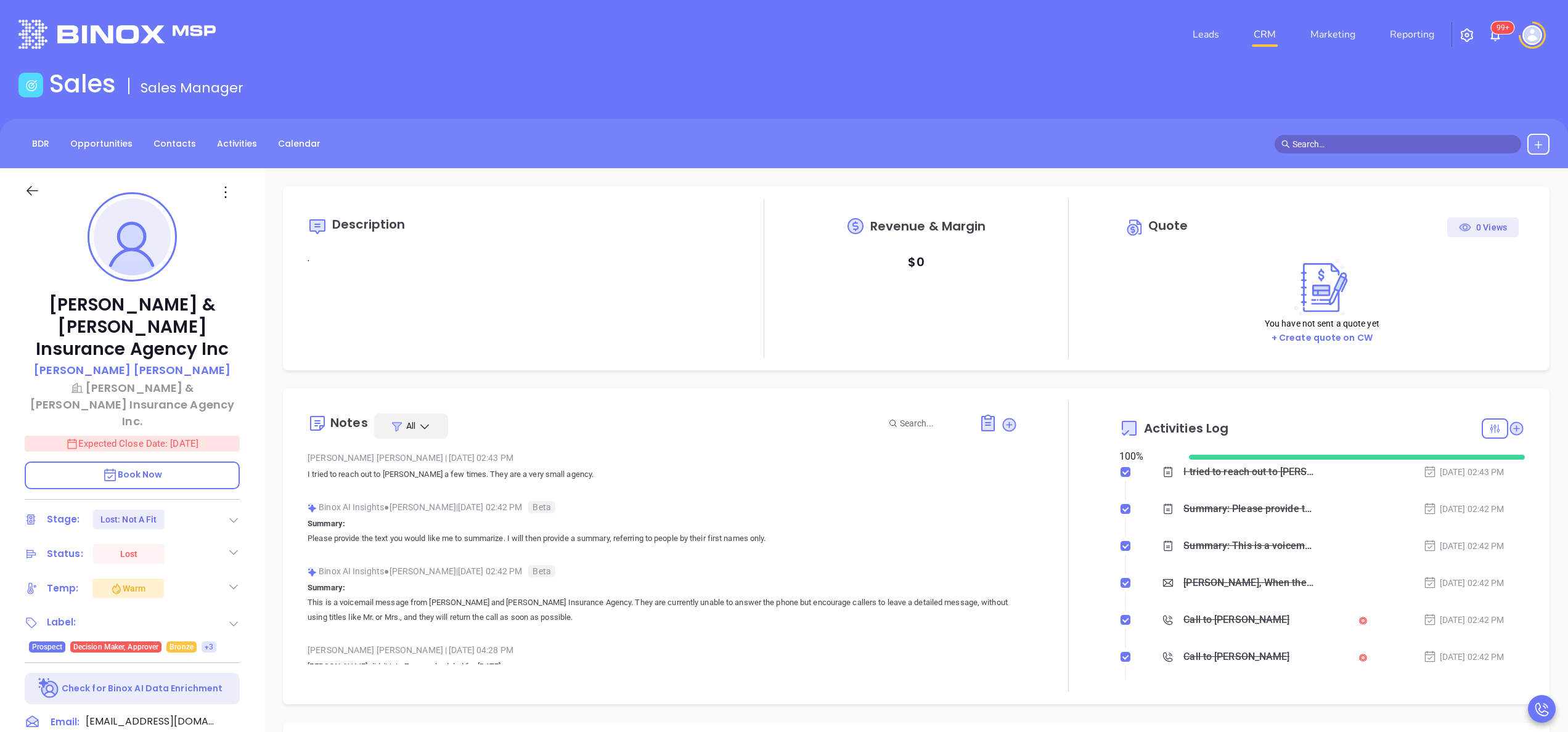
type input "[PERSON_NAME]"
click at [641, 504] on div "Binox AI Insights ● Walter Contreras | Sep 15, 2025 02:42 PM Beta" at bounding box center [663, 506] width 710 height 19
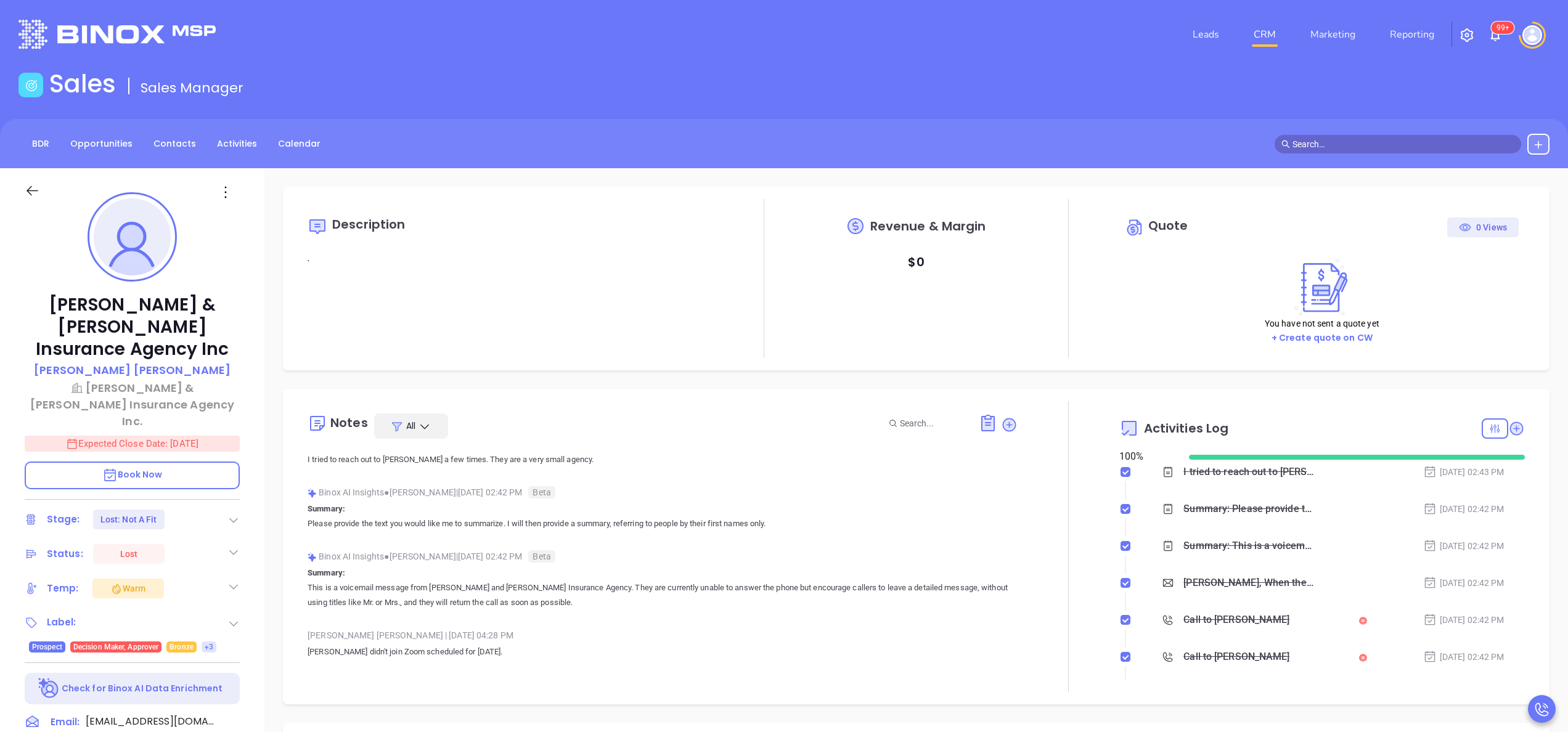
scroll to position [0, 0]
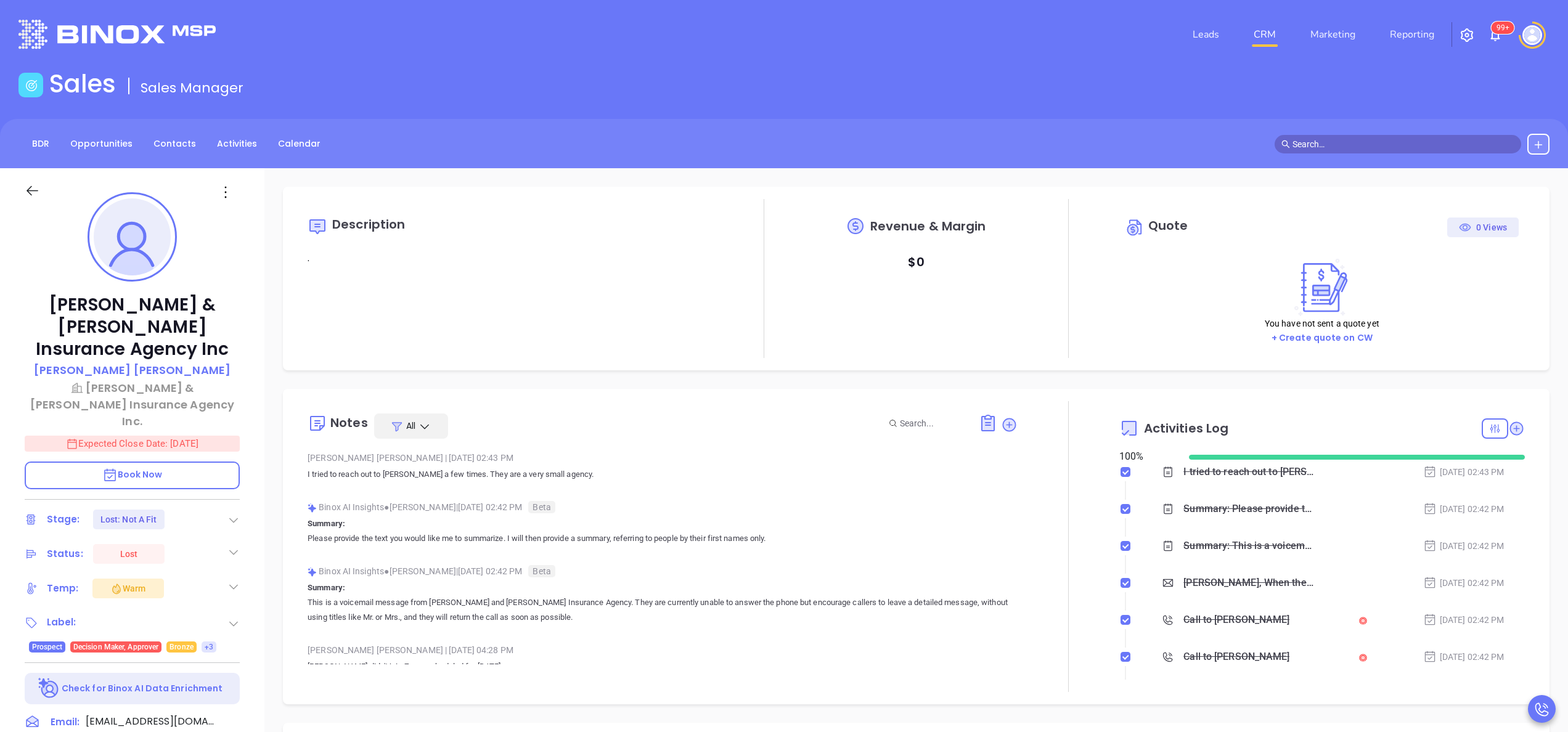
type input "[PERSON_NAME]"
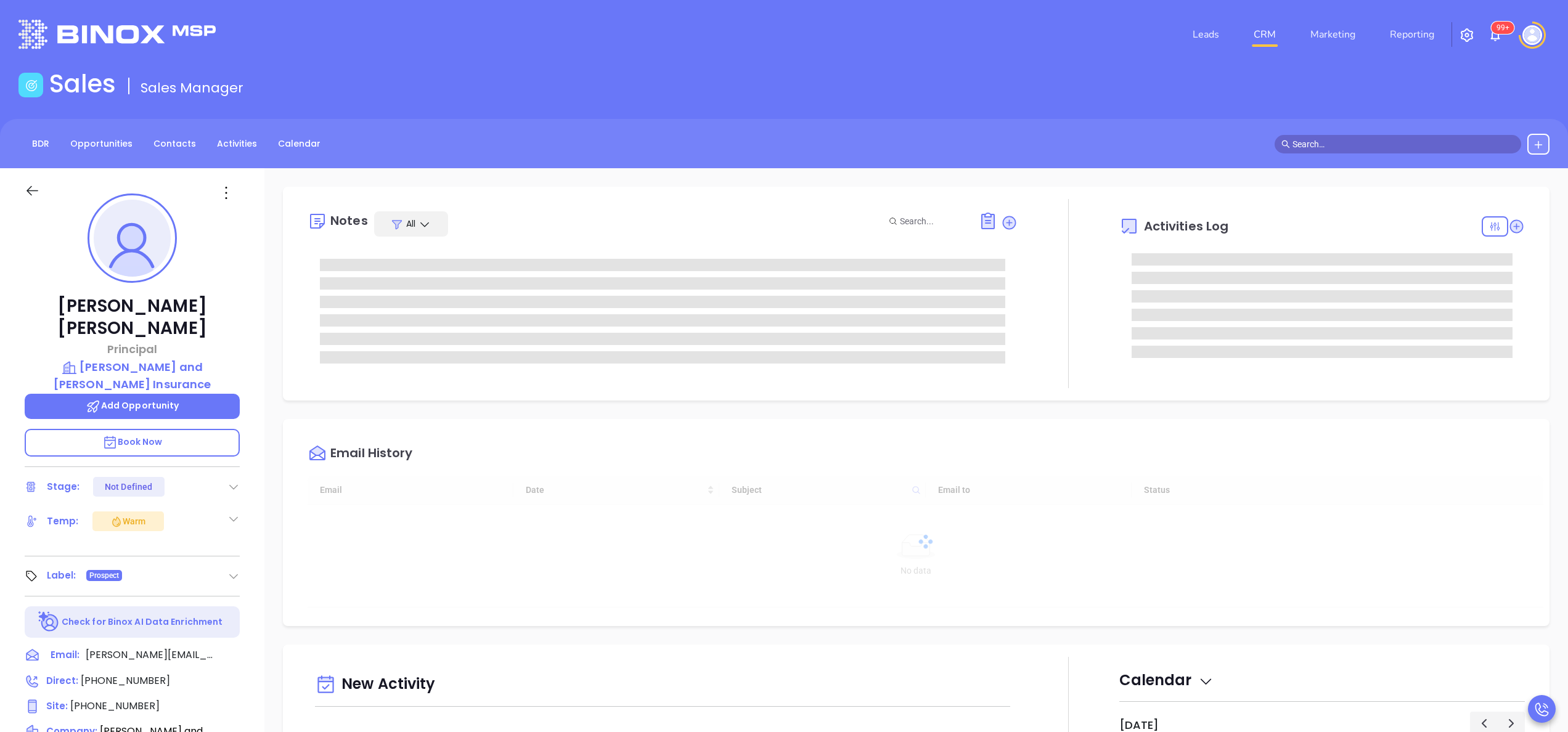
type input "[DATE]"
type input "[PERSON_NAME]"
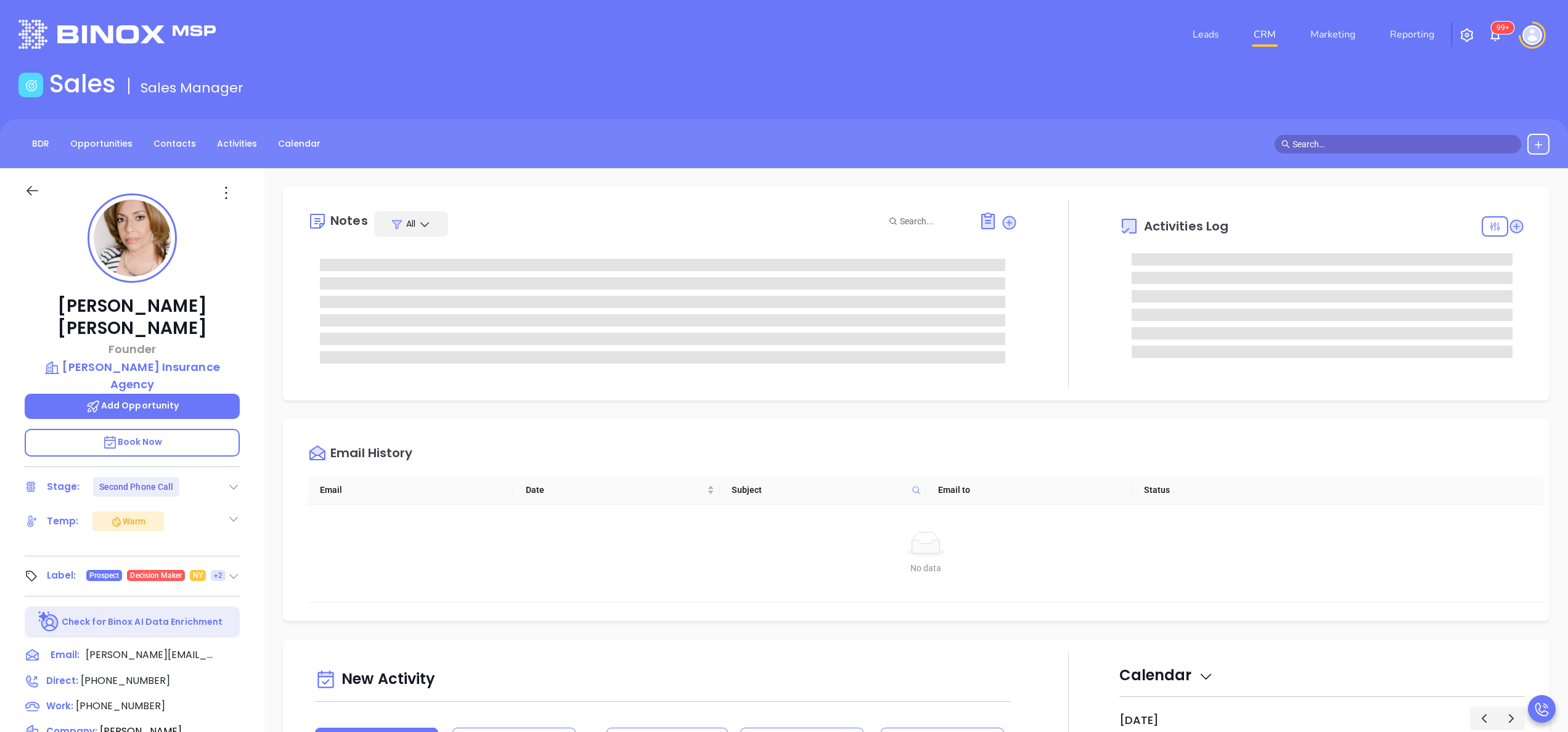
type input "[PERSON_NAME]"
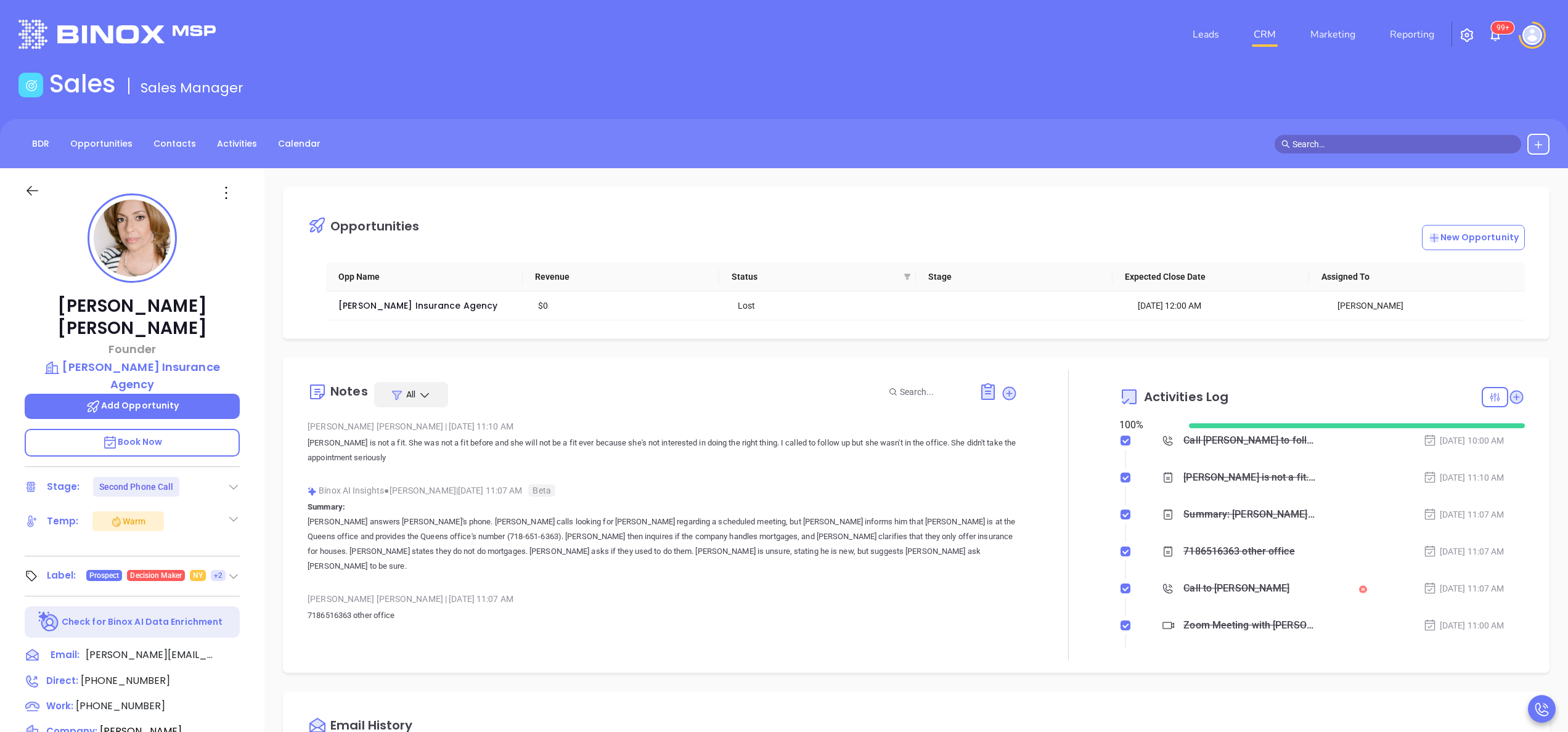
scroll to position [250, 0]
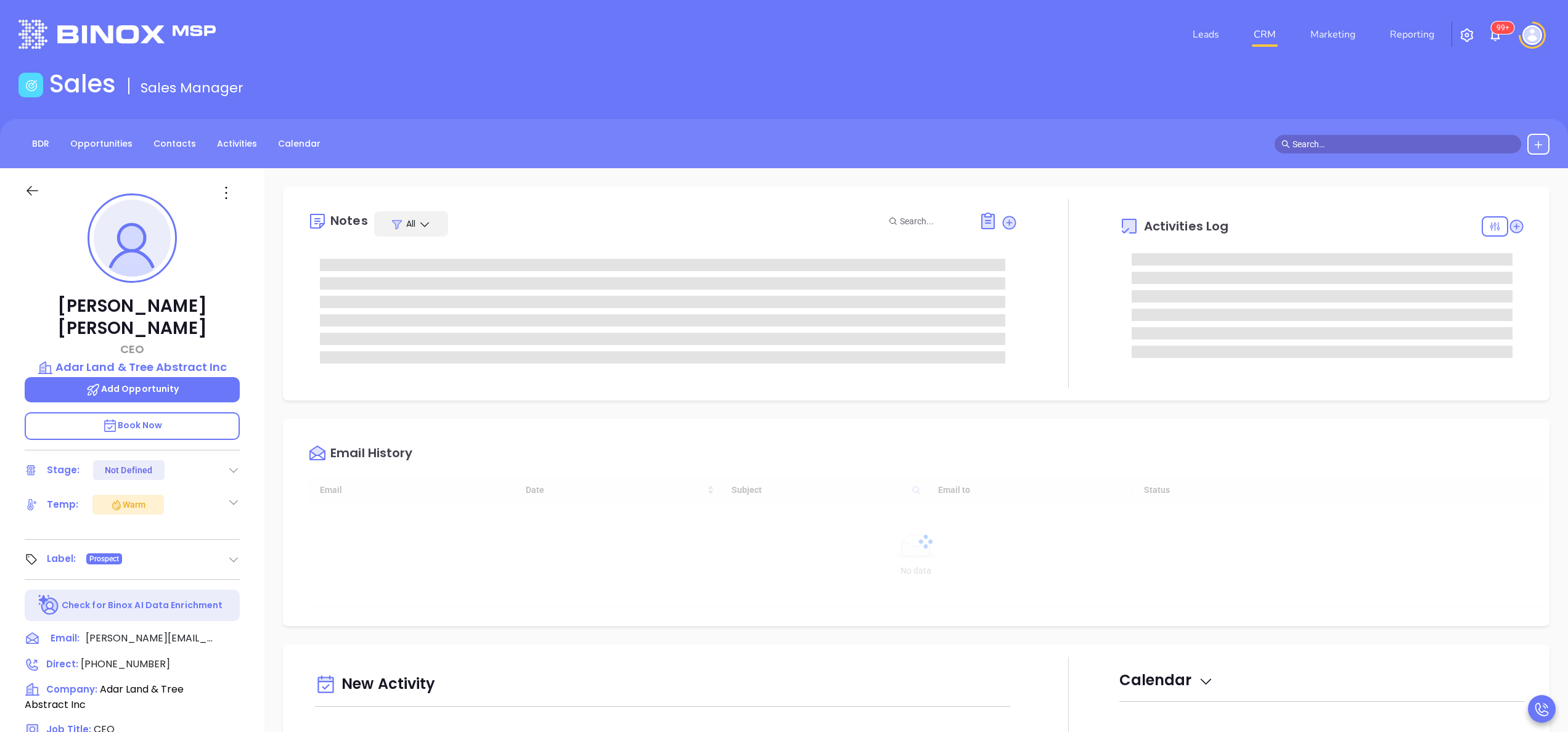
type input "10:00 am"
type input "[DATE]"
type input "[PERSON_NAME]"
type input "[DATE]"
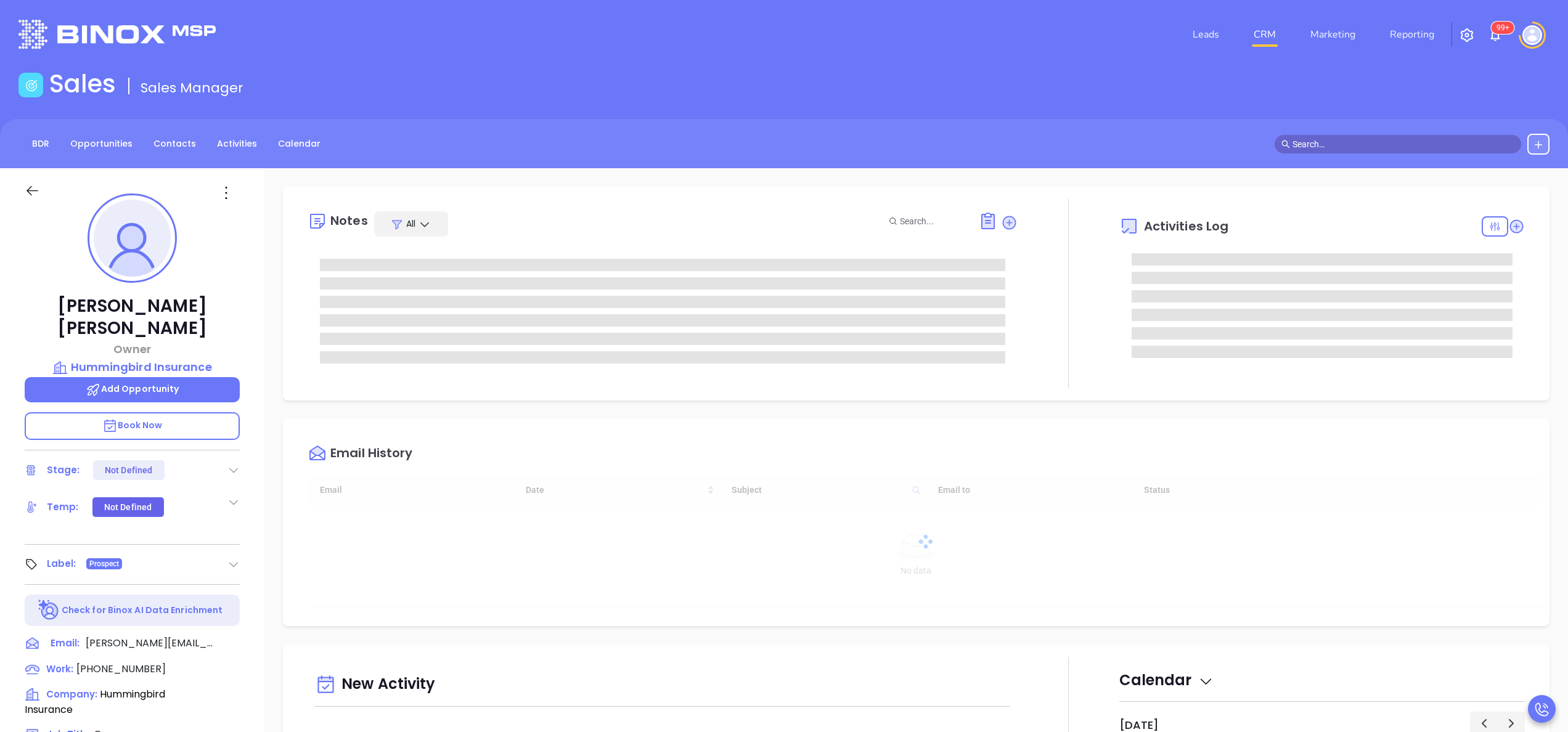
scroll to position [250, 0]
type input "[PERSON_NAME]"
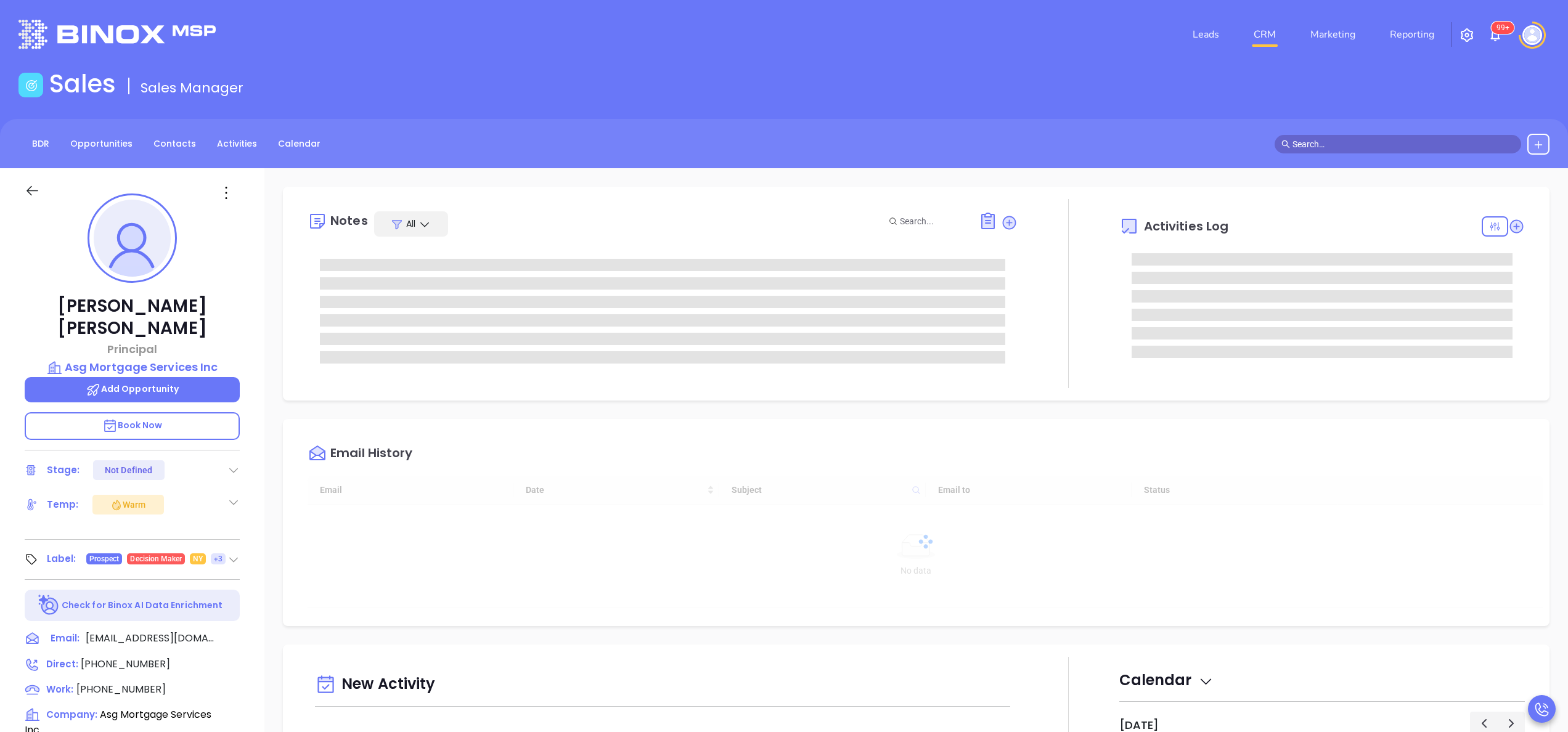
type input "[DATE]"
type input "[PERSON_NAME]"
